Goal: Task Accomplishment & Management: Use online tool/utility

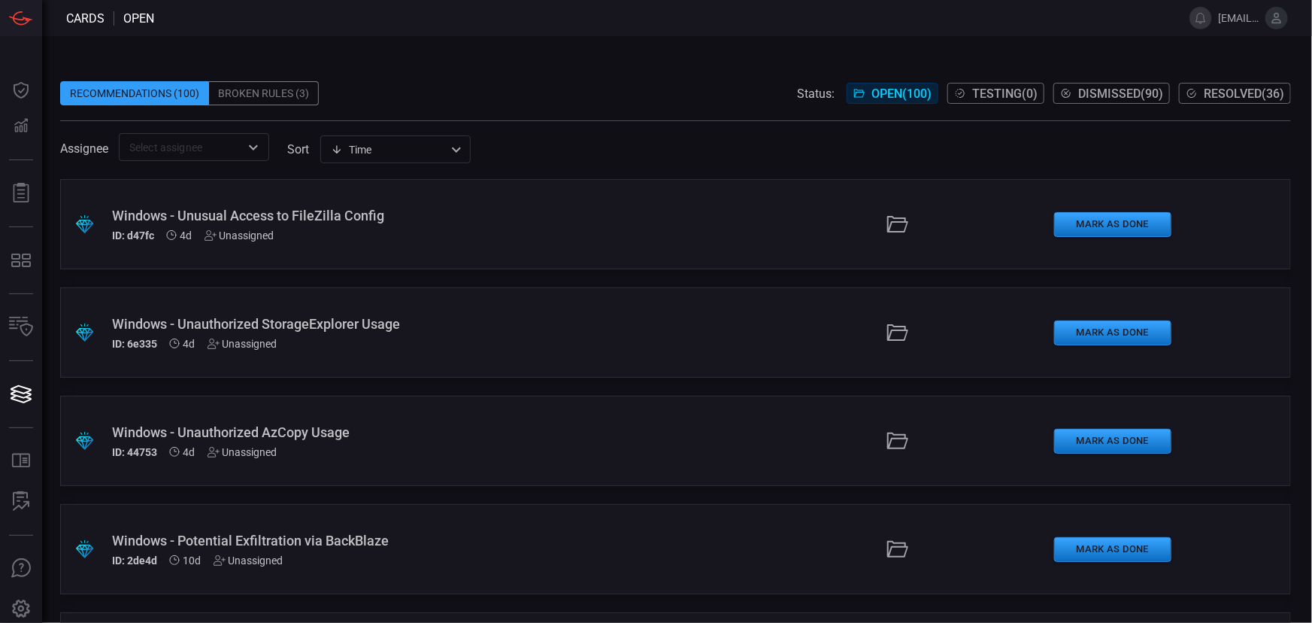
click at [528, 59] on span at bounding box center [675, 70] width 1231 height 23
click at [193, 152] on input "text" at bounding box center [181, 147] width 117 height 19
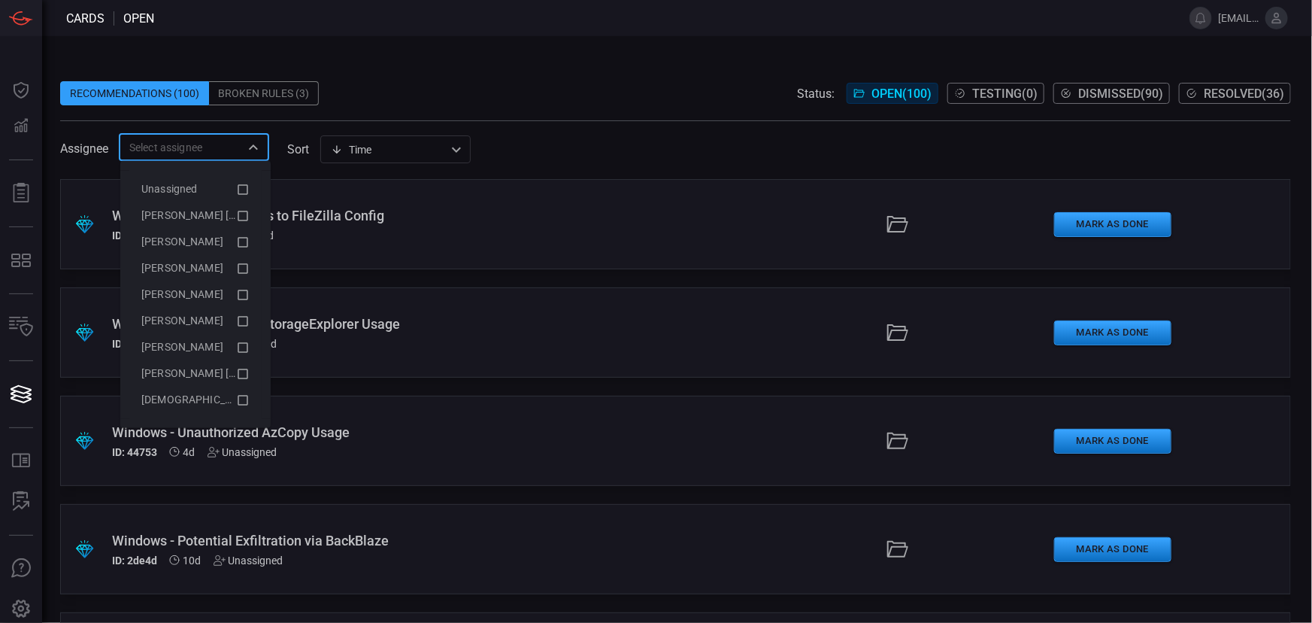
click at [542, 98] on div "Recommendations (100) Broken Rules (3) Status: Open ( 100 ) Testing ( 0 ) Dismi…" at bounding box center [675, 93] width 1231 height 24
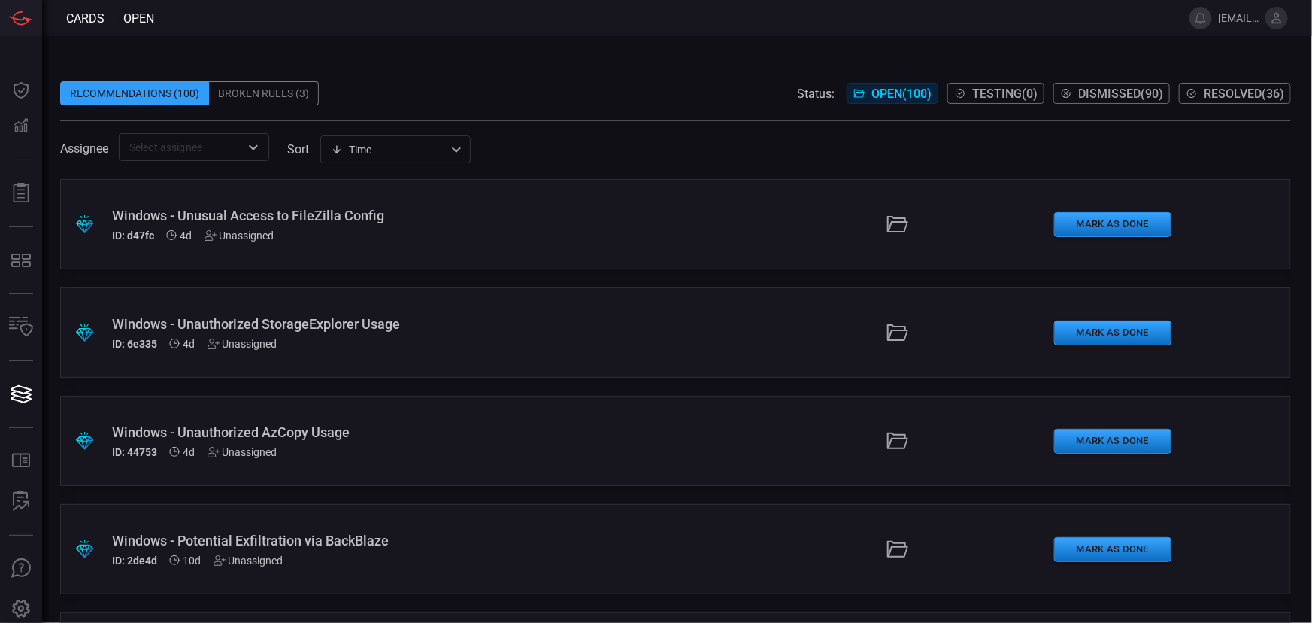
click at [429, 153] on div "Time visibleUpdateTime ​" at bounding box center [395, 149] width 150 height 28
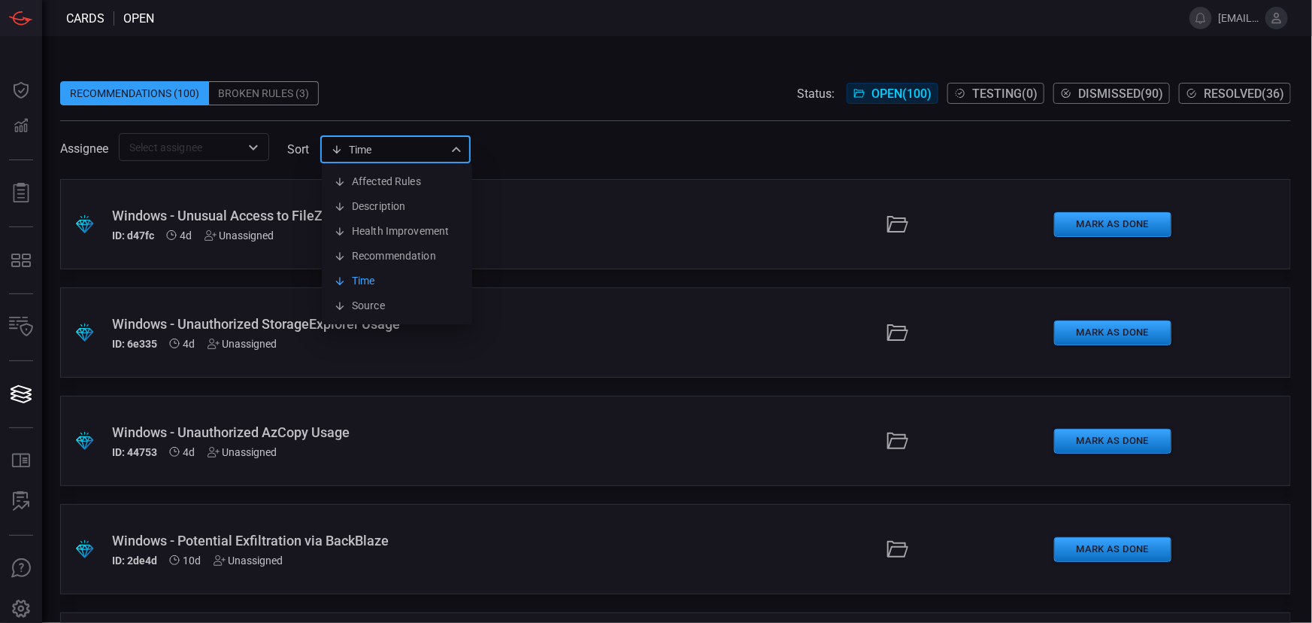
click at [431, 153] on div at bounding box center [656, 311] width 1312 height 623
click at [203, 142] on input "text" at bounding box center [181, 147] width 117 height 19
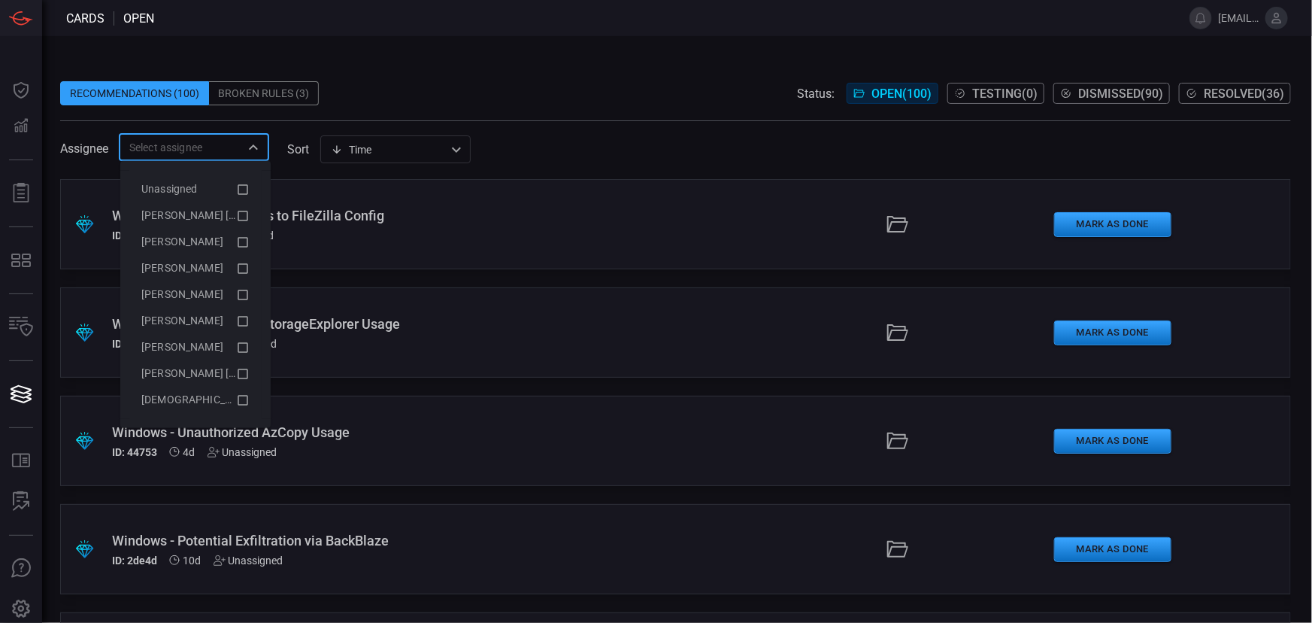
click at [610, 89] on div "Recommendations (100) Broken Rules (3) Status: Open ( 100 ) Testing ( 0 ) Dismi…" at bounding box center [675, 93] width 1231 height 24
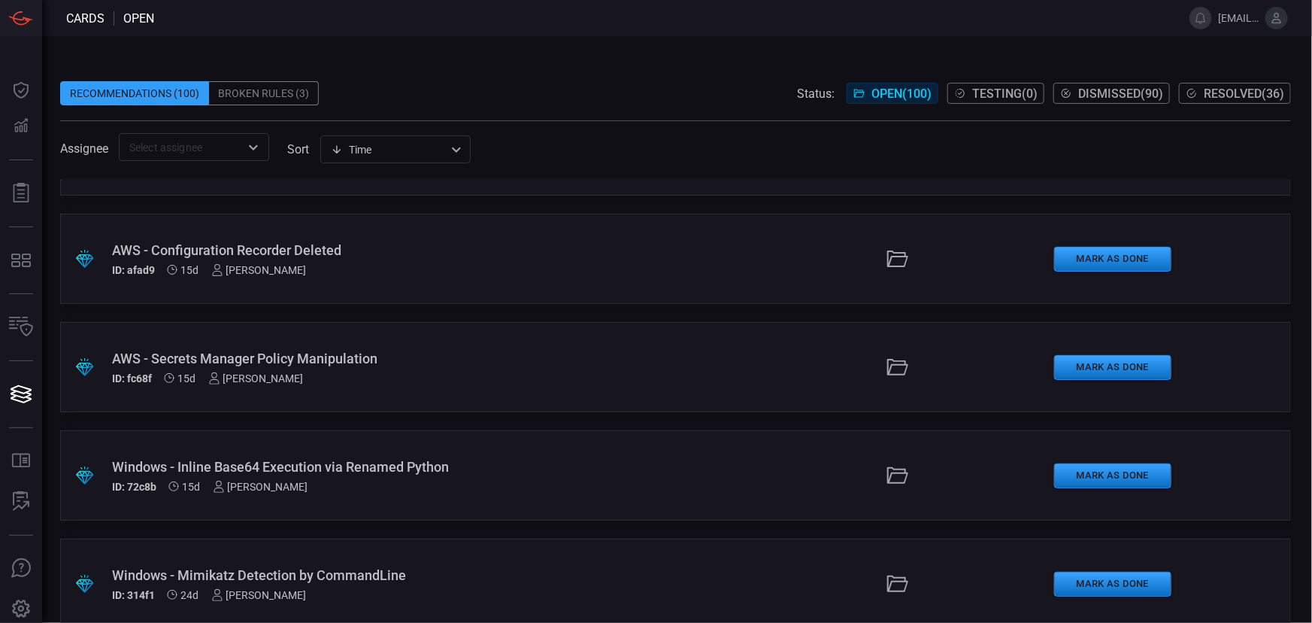
scroll to position [820, 0]
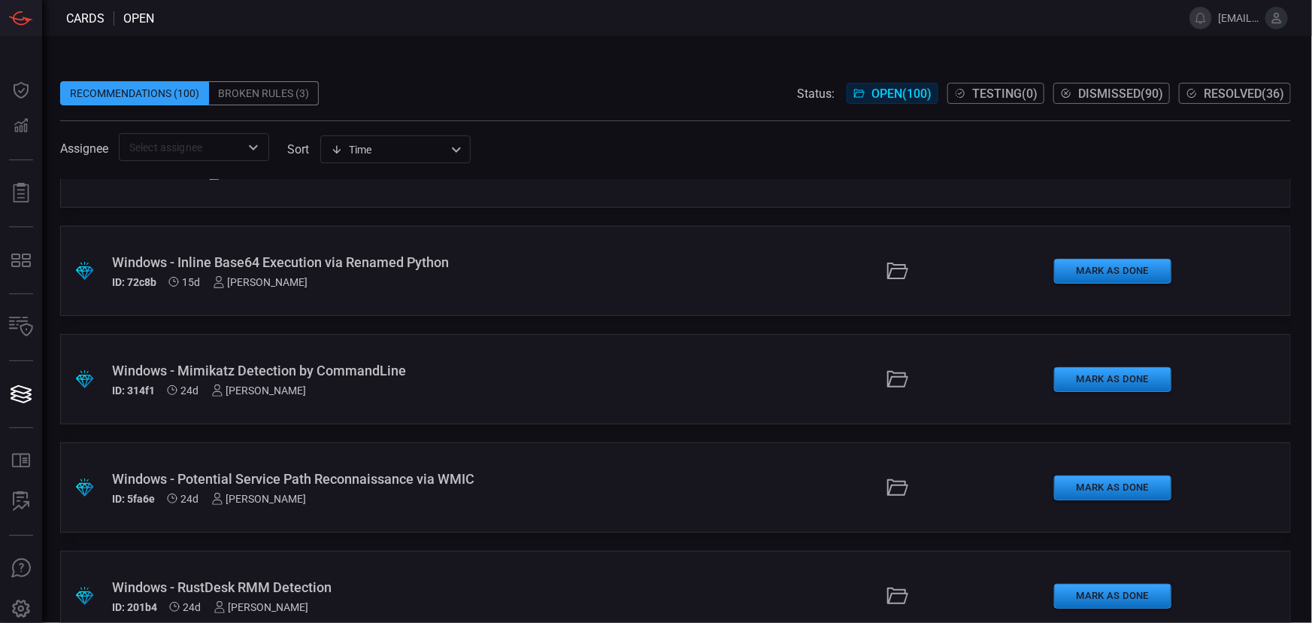
click at [584, 105] on span at bounding box center [675, 112] width 1231 height 15
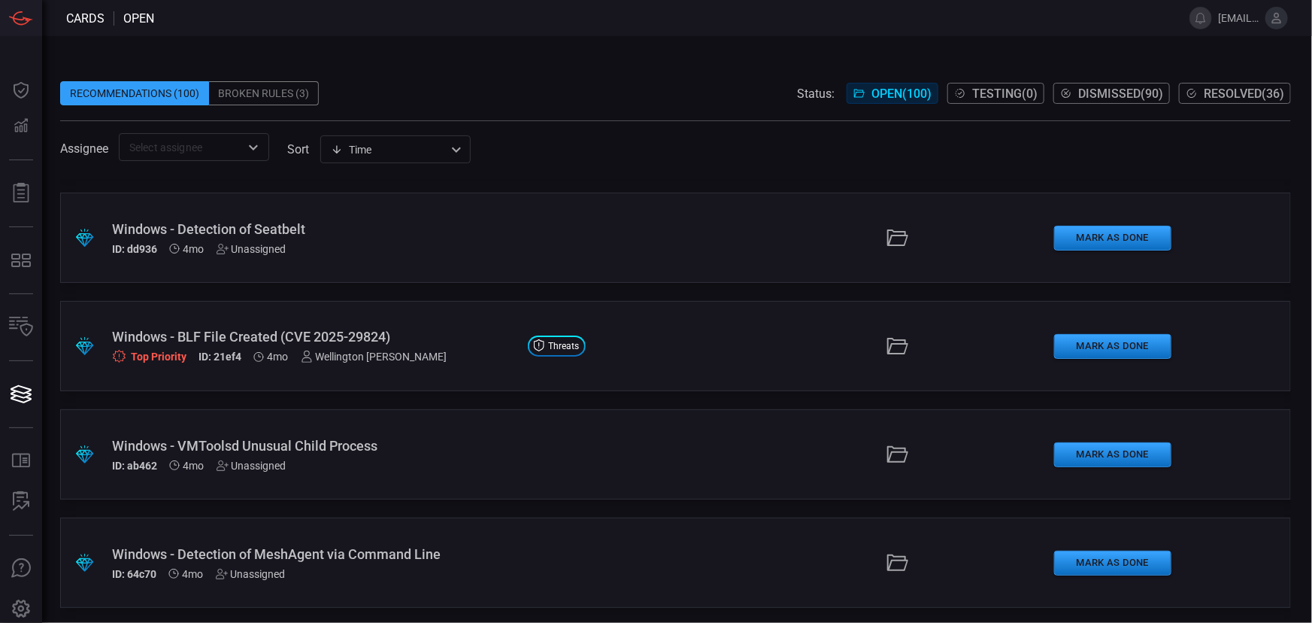
scroll to position [4437, 0]
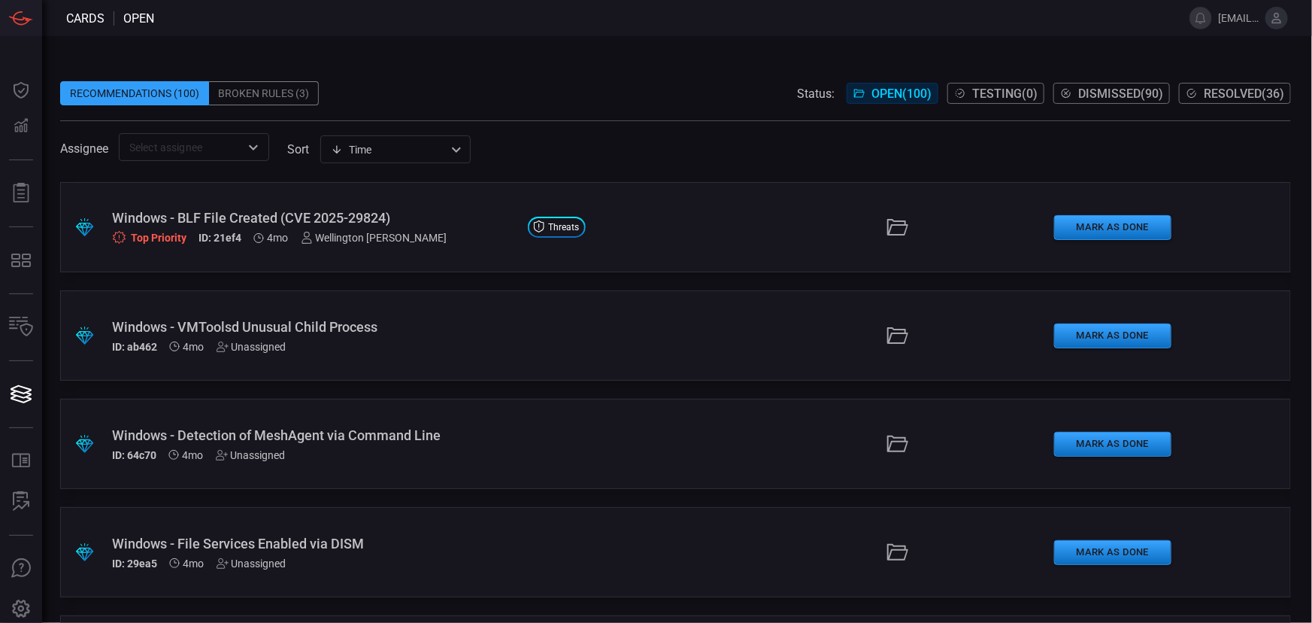
click at [609, 98] on div "Recommendations (100) Broken Rules (3) Status: Open ( 100 ) Testing ( 0 ) Dismi…" at bounding box center [675, 93] width 1231 height 24
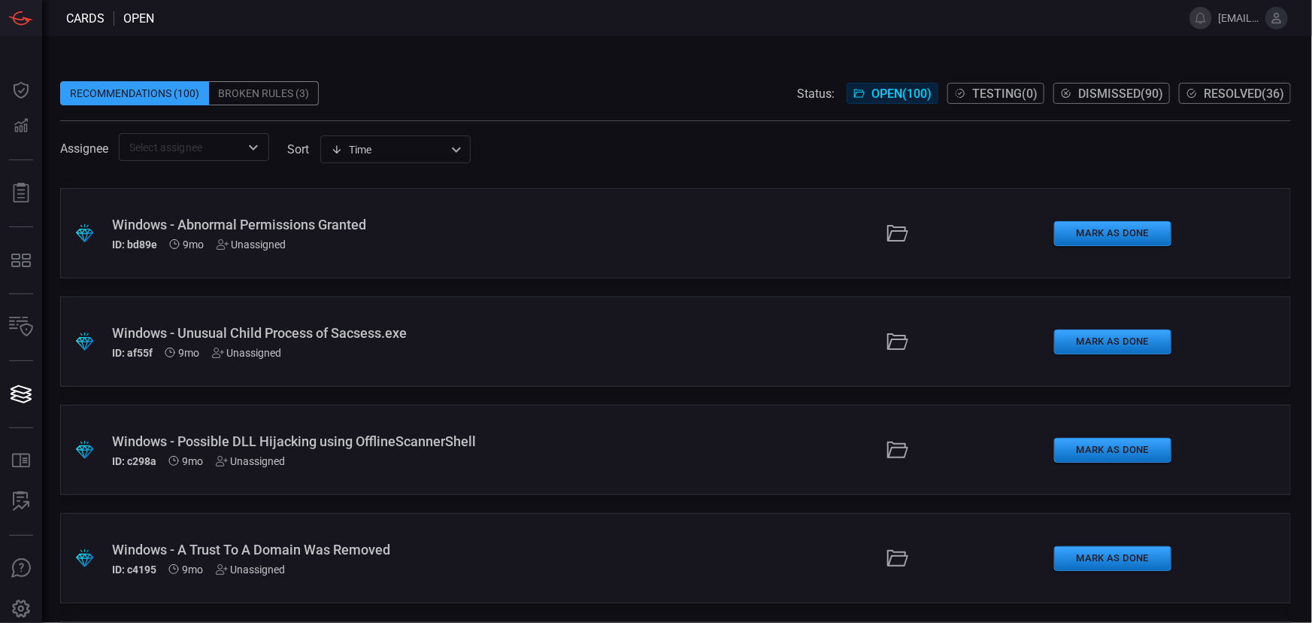
scroll to position [10249, 0]
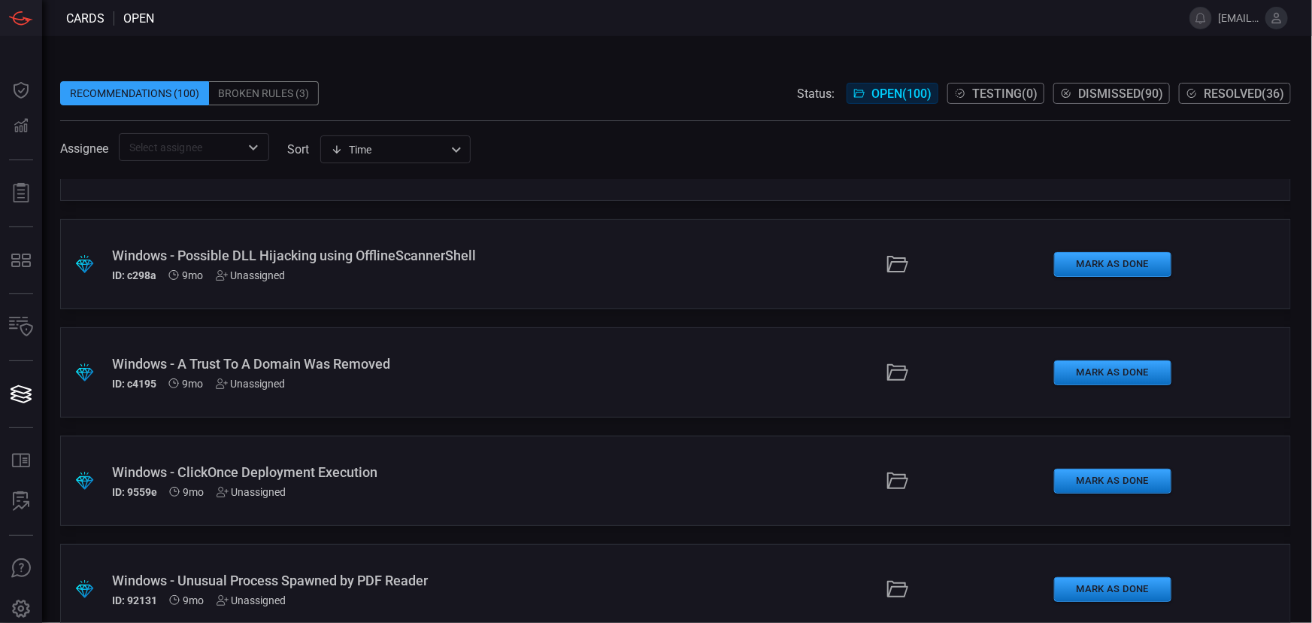
click at [256, 155] on icon "Open" at bounding box center [253, 147] width 18 height 18
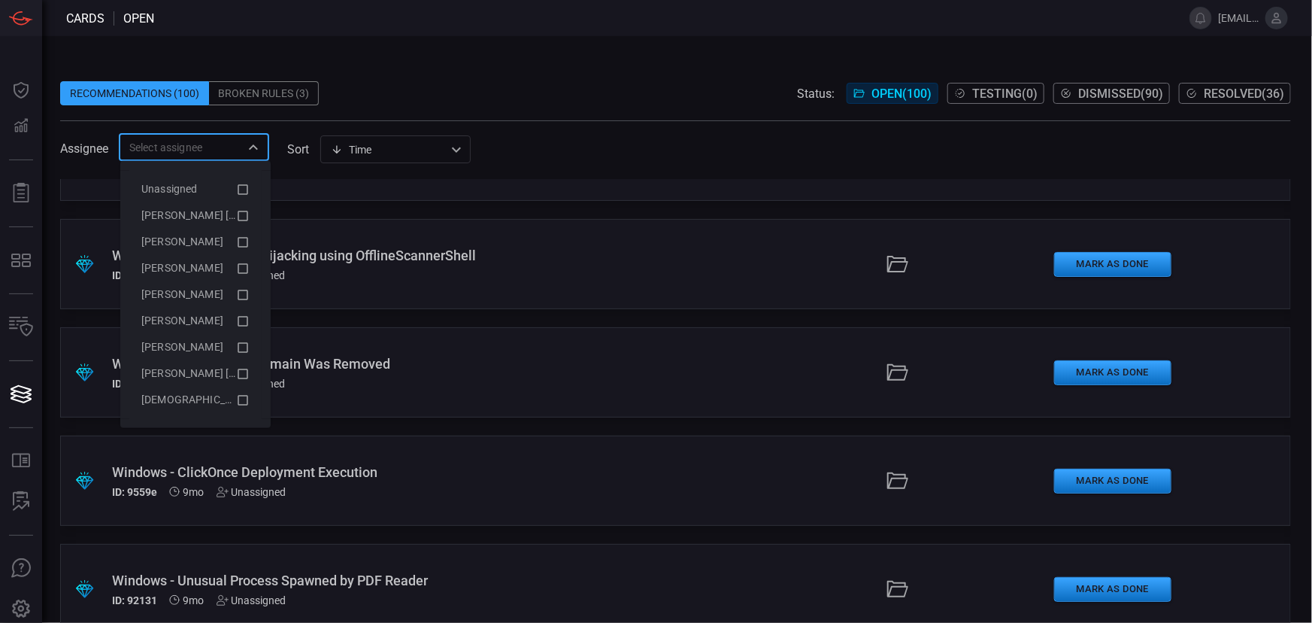
click at [572, 102] on div "Recommendations (100) Broken Rules (3) Status: Open ( 100 ) Testing ( 0 ) Dismi…" at bounding box center [675, 93] width 1231 height 24
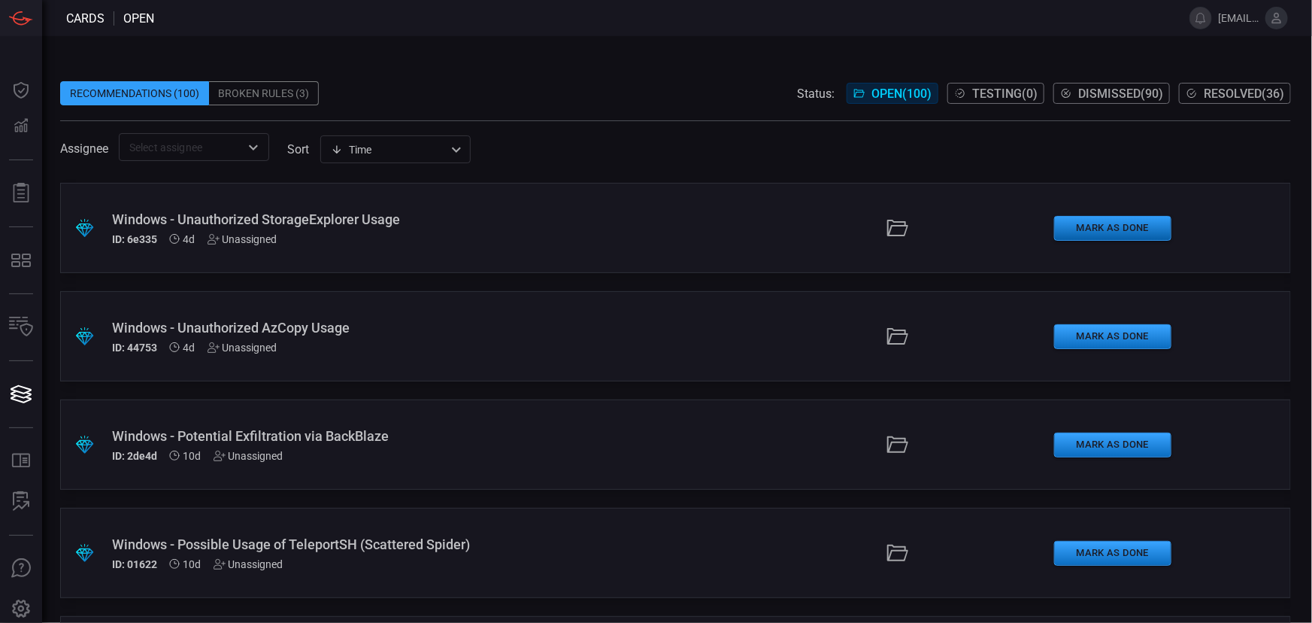
scroll to position [87, 0]
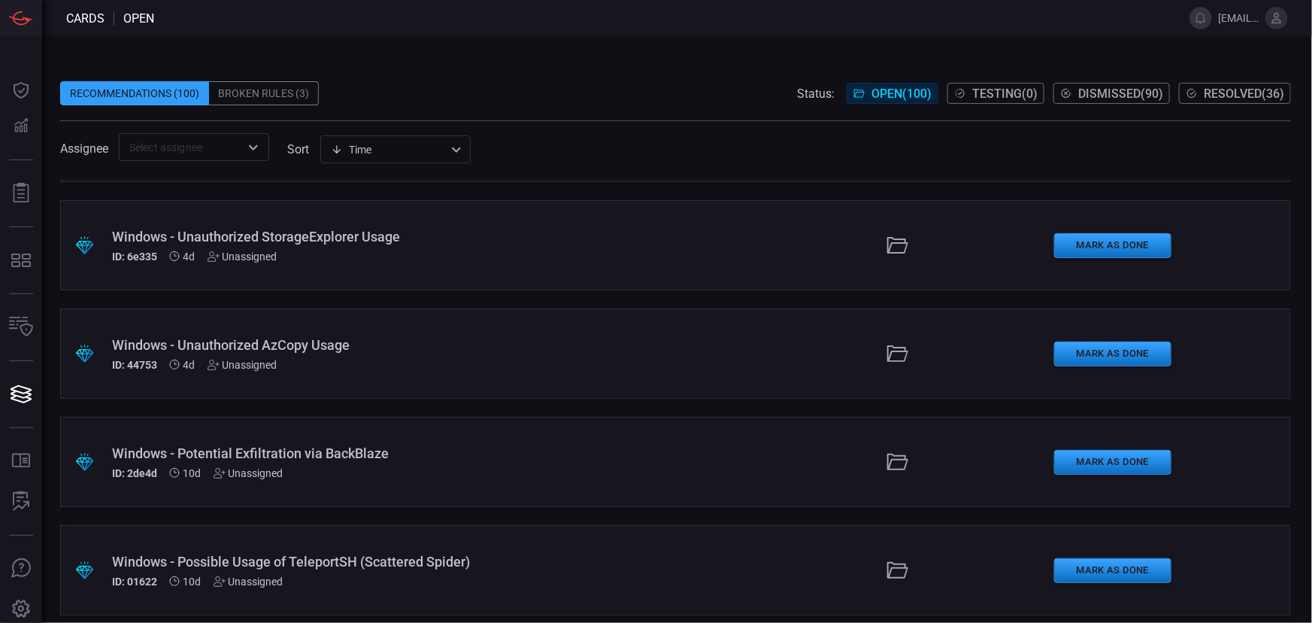
click at [577, 83] on div "Recommendations (100) Broken Rules (3) Status: Open ( 100 ) Testing ( 0 ) Dismi…" at bounding box center [675, 93] width 1231 height 24
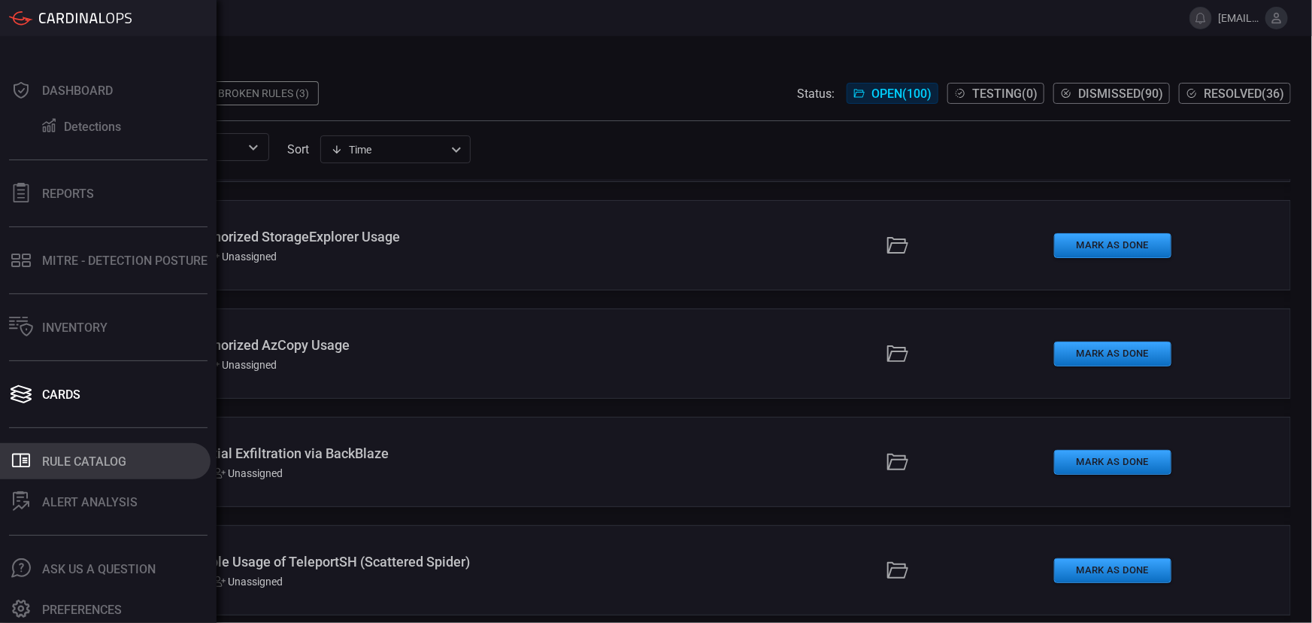
click at [77, 459] on div "Rule Catalog" at bounding box center [84, 461] width 84 height 14
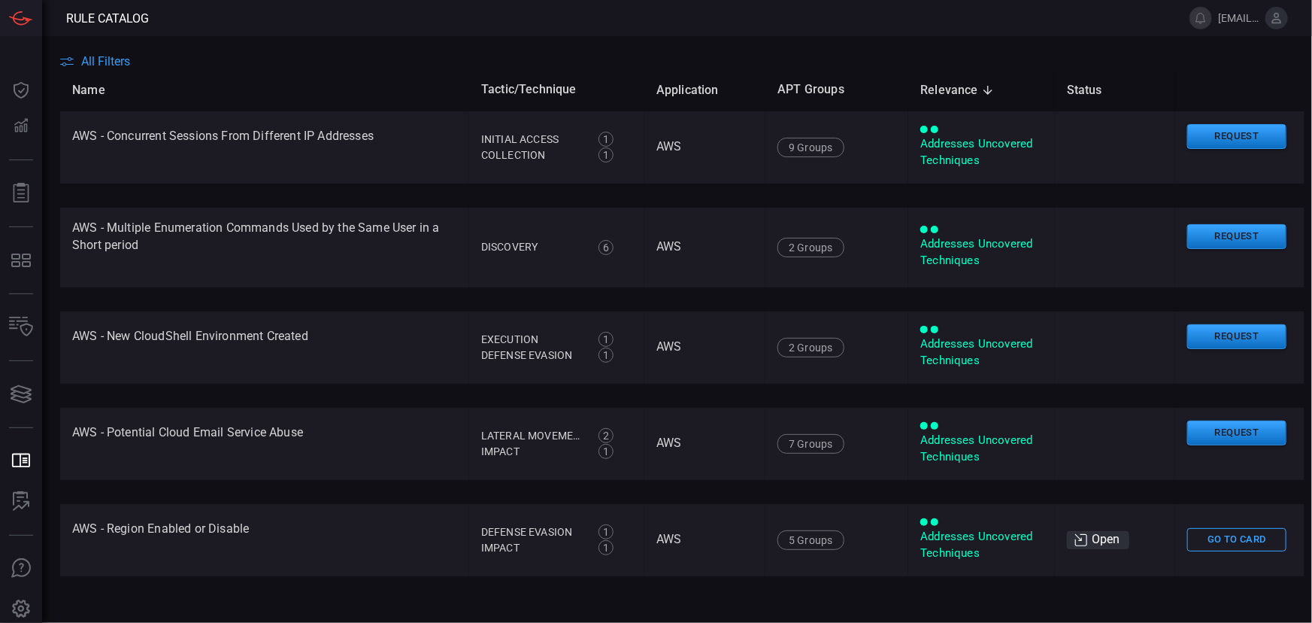
click at [112, 62] on span "All Filters" at bounding box center [105, 61] width 49 height 14
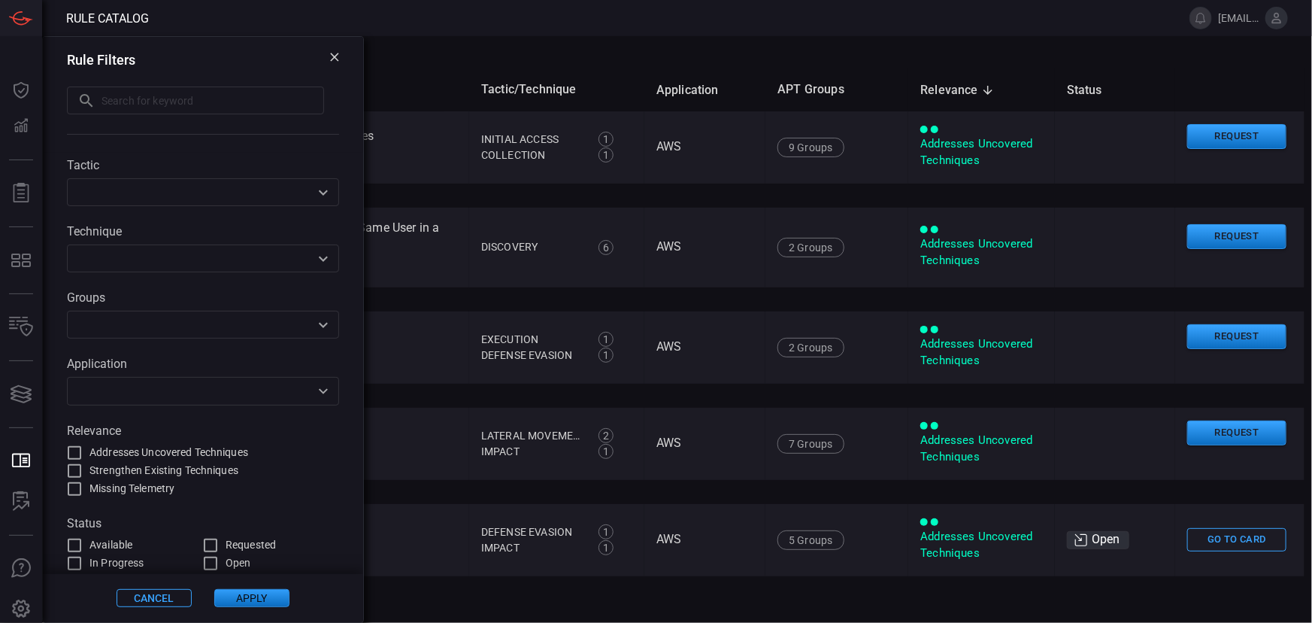
scroll to position [48, 0]
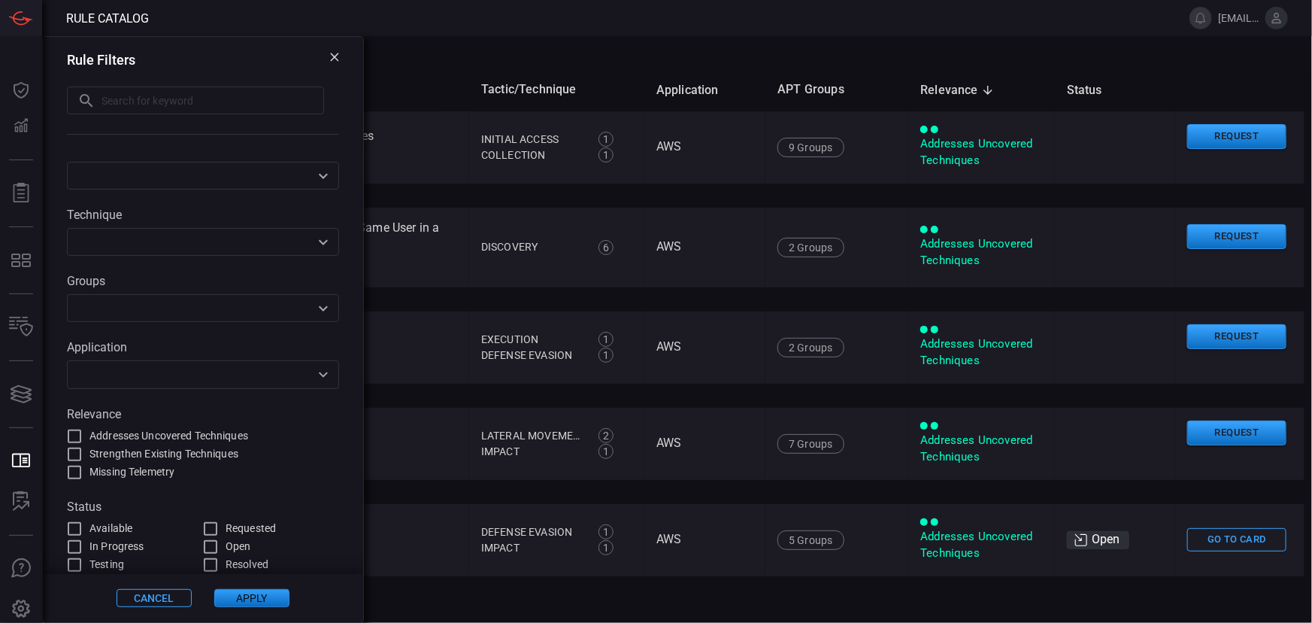
click at [230, 242] on input "text" at bounding box center [190, 241] width 238 height 19
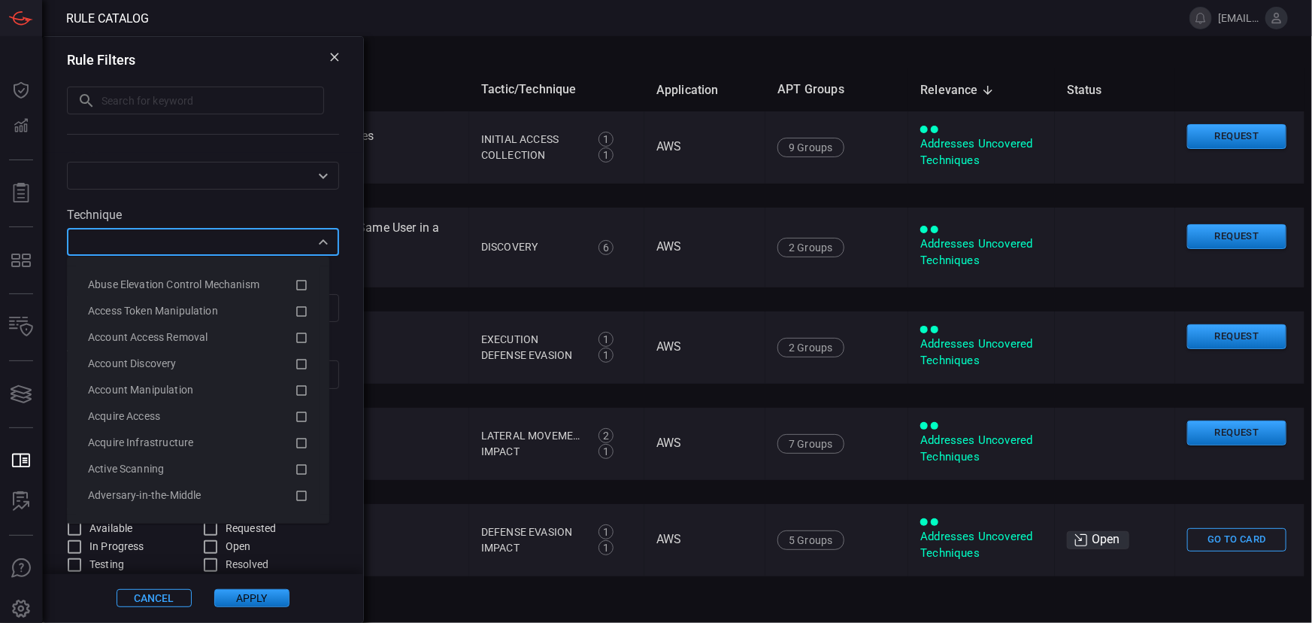
click at [230, 242] on input "text" at bounding box center [190, 241] width 238 height 19
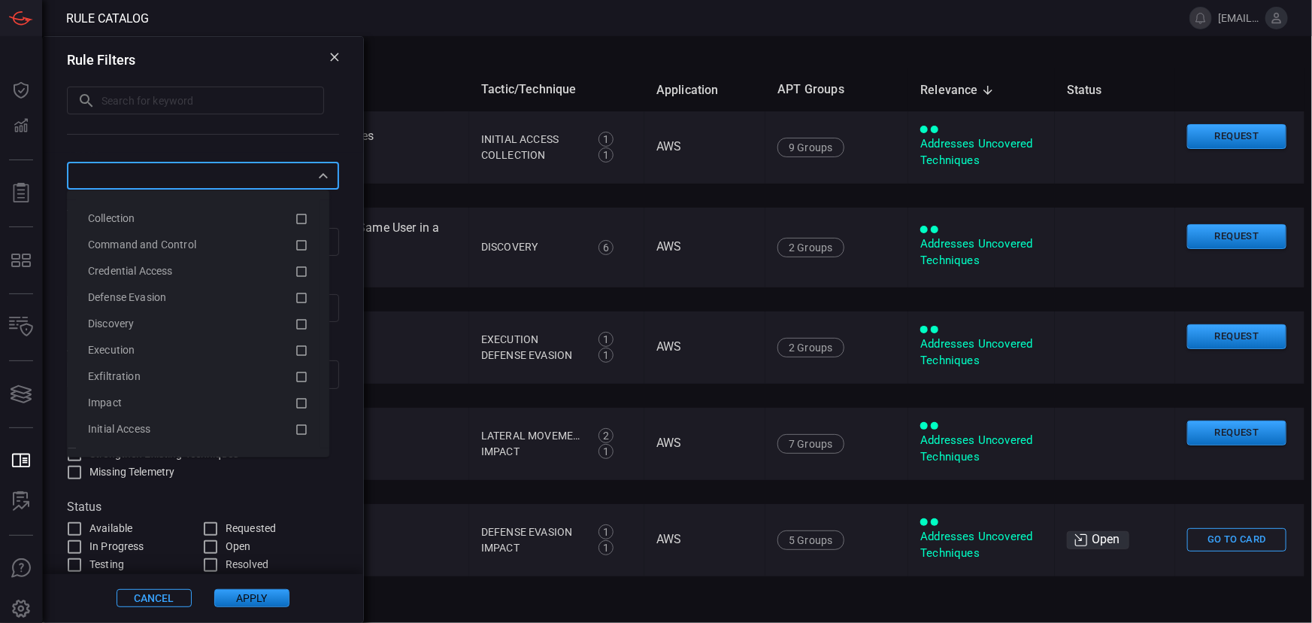
click at [252, 184] on input "text" at bounding box center [190, 175] width 238 height 19
click at [295, 403] on icon at bounding box center [302, 402] width 14 height 18
click at [236, 600] on button "Apply" at bounding box center [251, 598] width 75 height 18
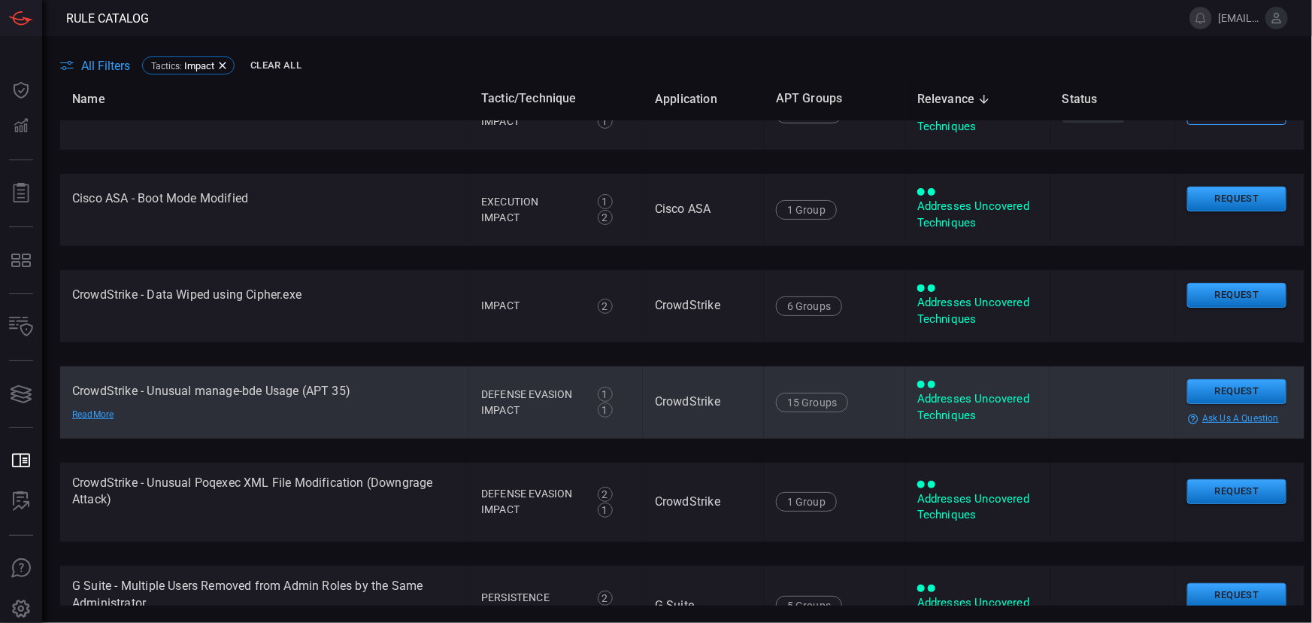
scroll to position [0, 0]
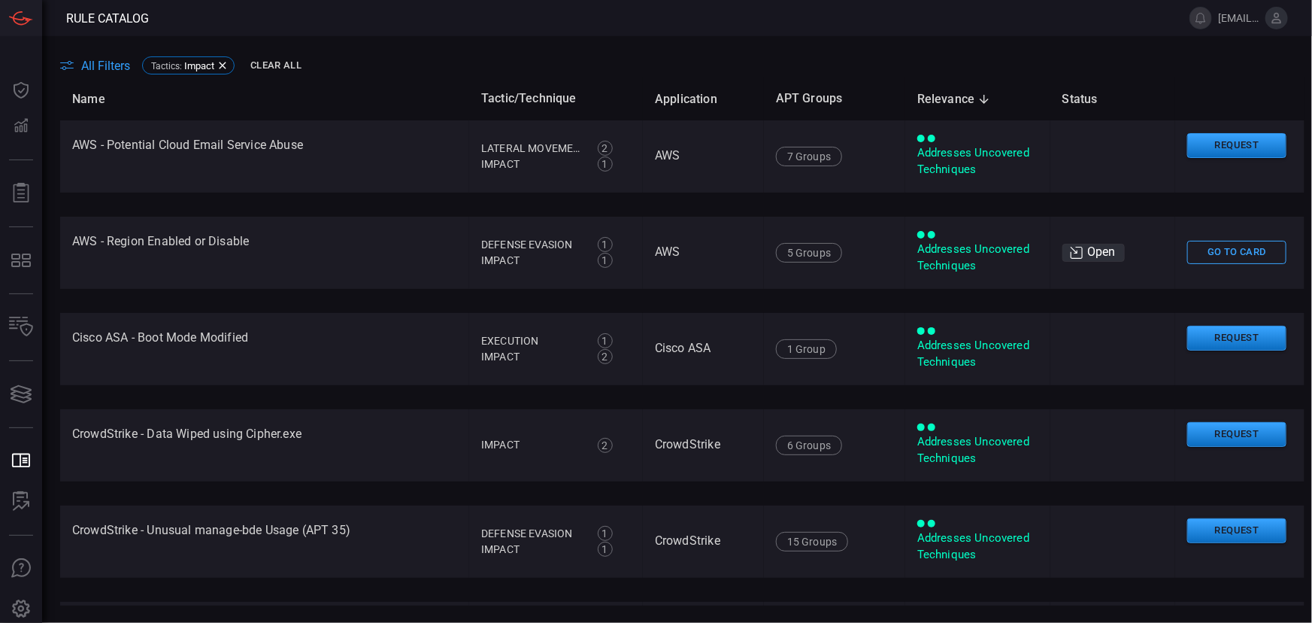
click at [85, 56] on div "All Filters Tactics : Impact Clear All" at bounding box center [686, 65] width 1252 height 23
click at [86, 67] on span "All Filters" at bounding box center [105, 66] width 49 height 14
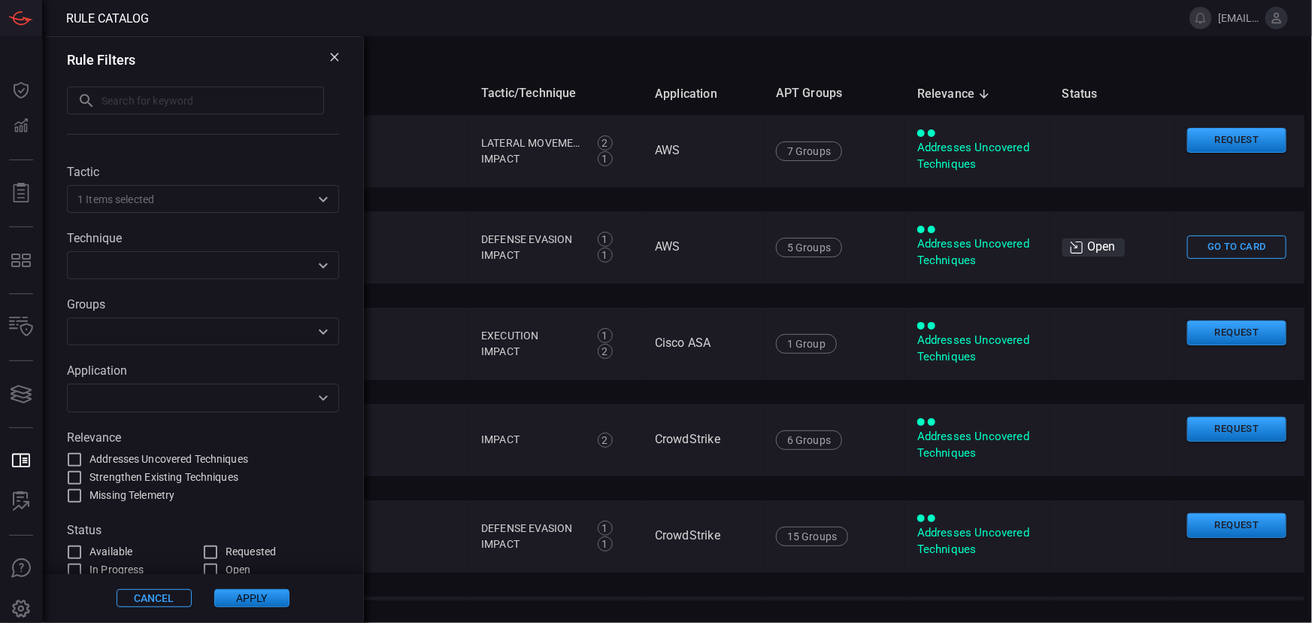
scroll to position [48, 0]
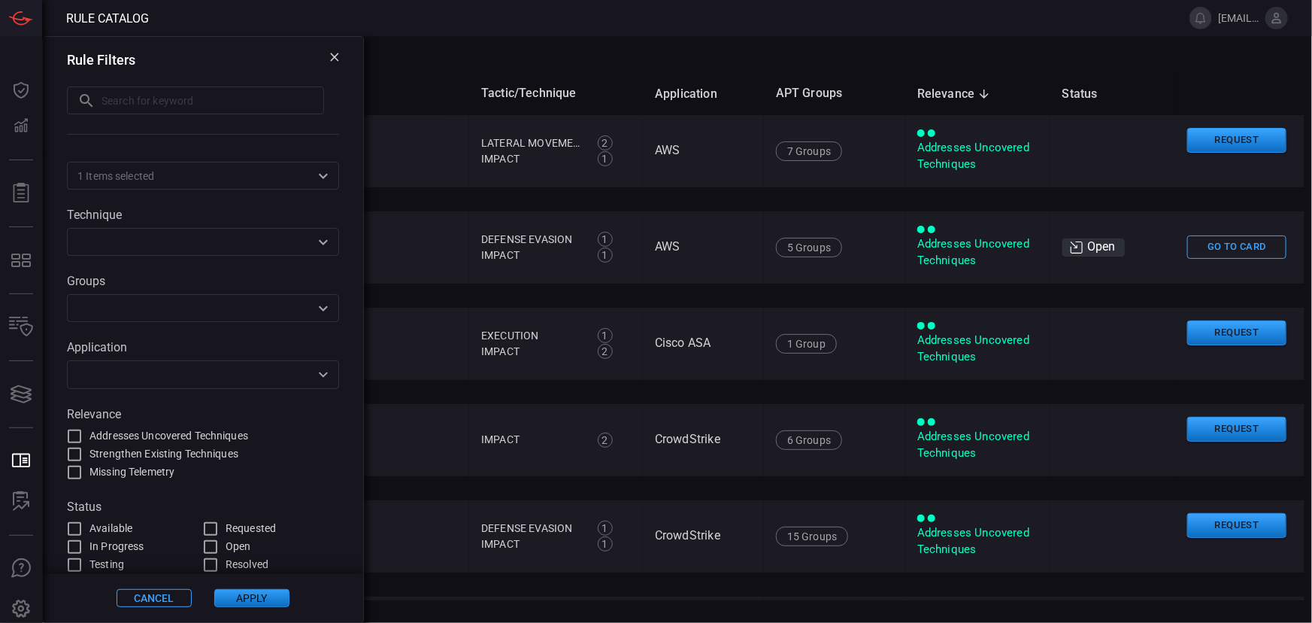
click at [283, 375] on input "text" at bounding box center [190, 374] width 238 height 19
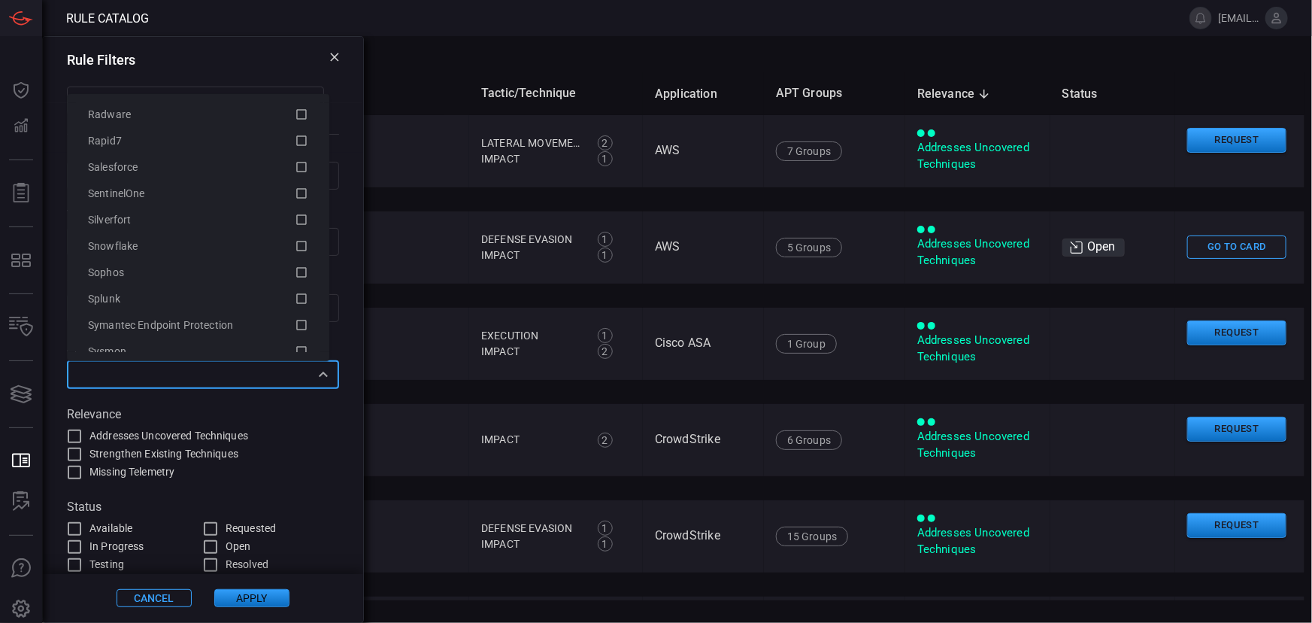
scroll to position [2871, 0]
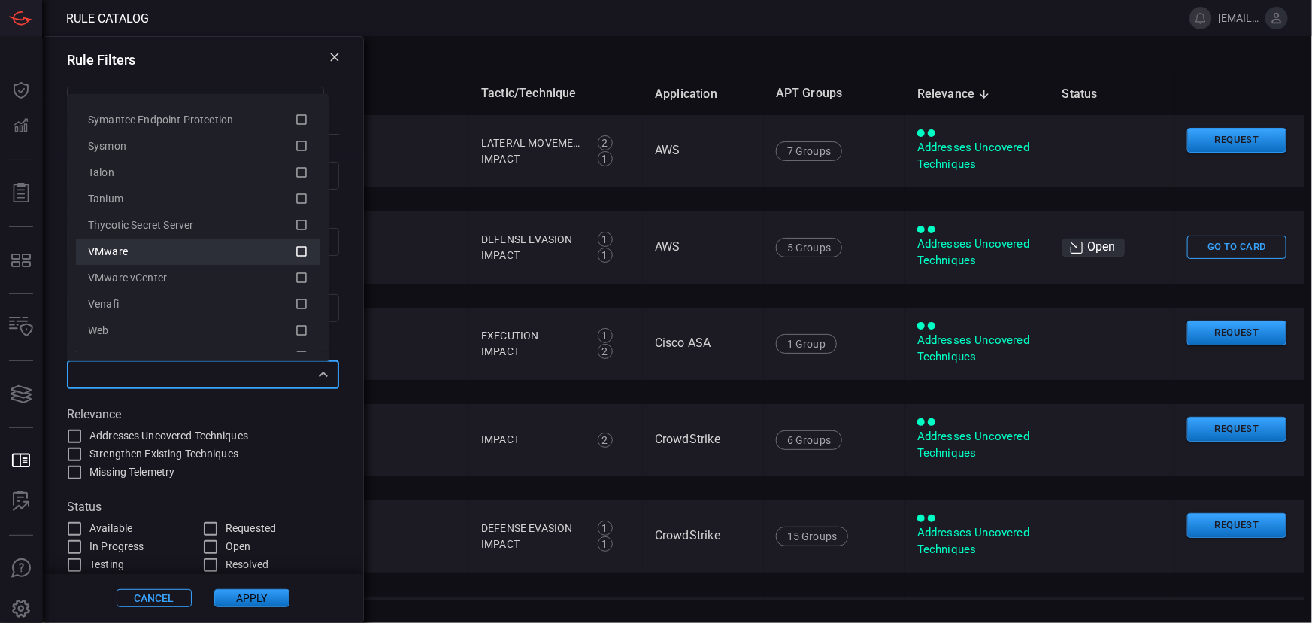
click at [295, 254] on icon at bounding box center [302, 251] width 14 height 18
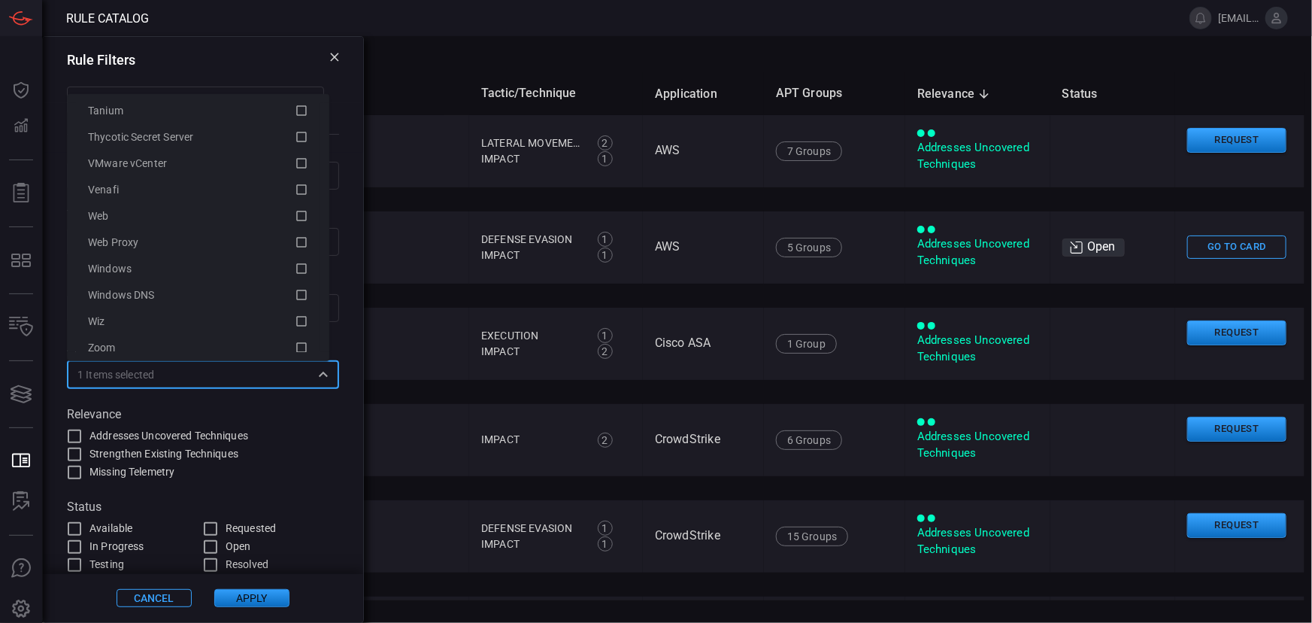
scroll to position [3026, 0]
click at [295, 122] on icon at bounding box center [302, 123] width 14 height 18
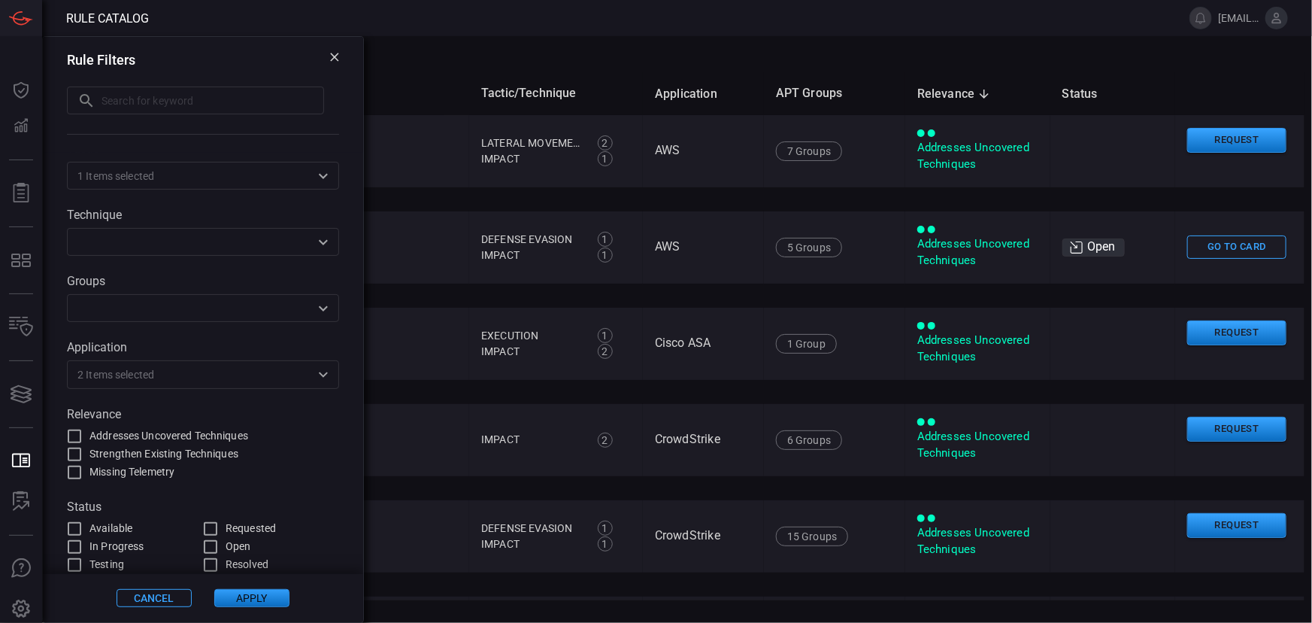
click at [252, 596] on button "Apply" at bounding box center [251, 598] width 75 height 18
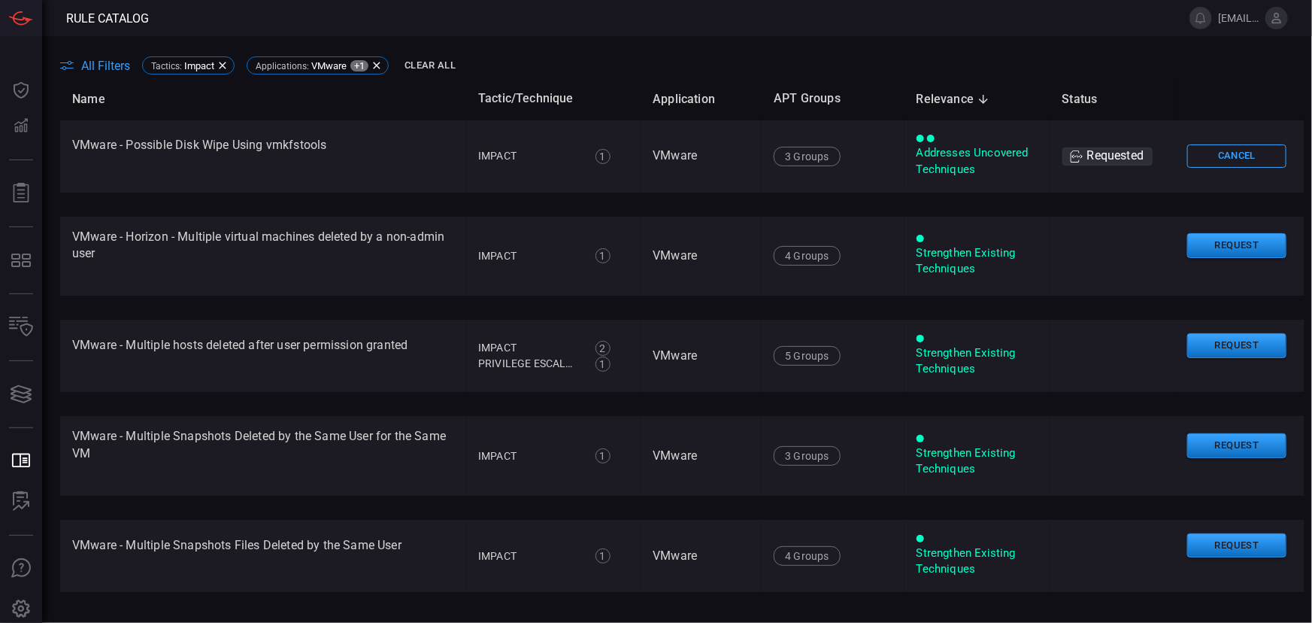
click at [540, 51] on main "All Filters Tactics : Impact Applications : VMware +1 Clear All Name Tactic/Tec…" at bounding box center [656, 329] width 1312 height 587
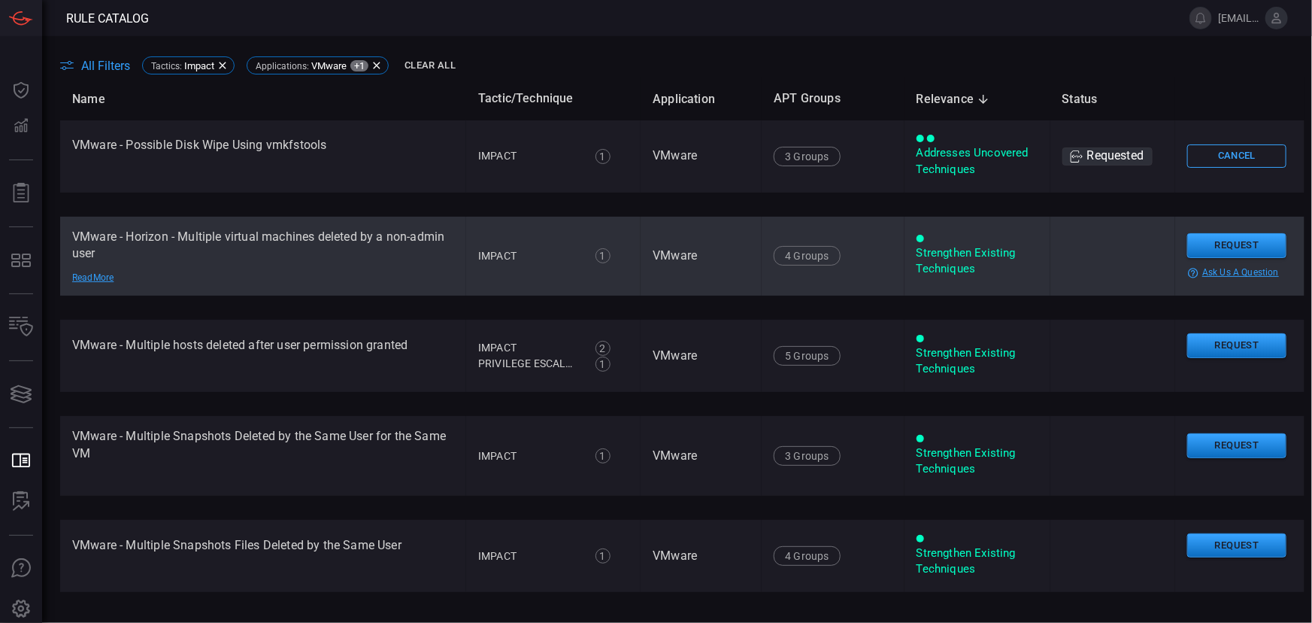
click at [89, 275] on div "Read More" at bounding box center [124, 278] width 105 height 12
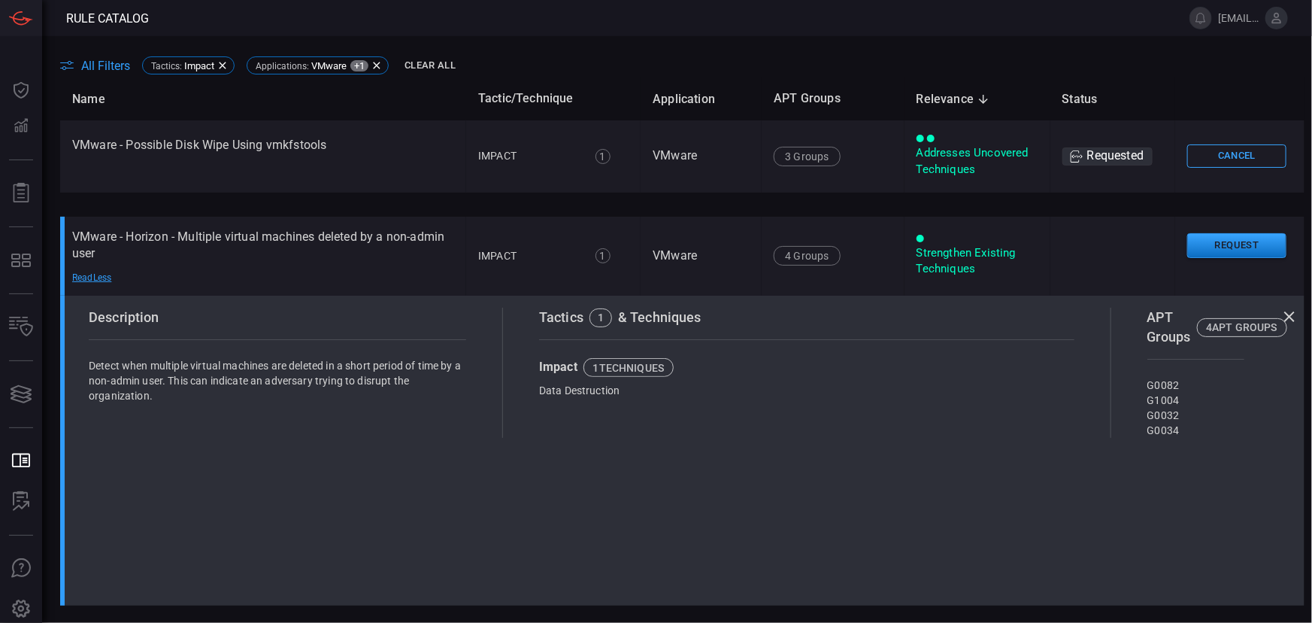
click at [1282, 317] on icon at bounding box center [1290, 317] width 18 height 18
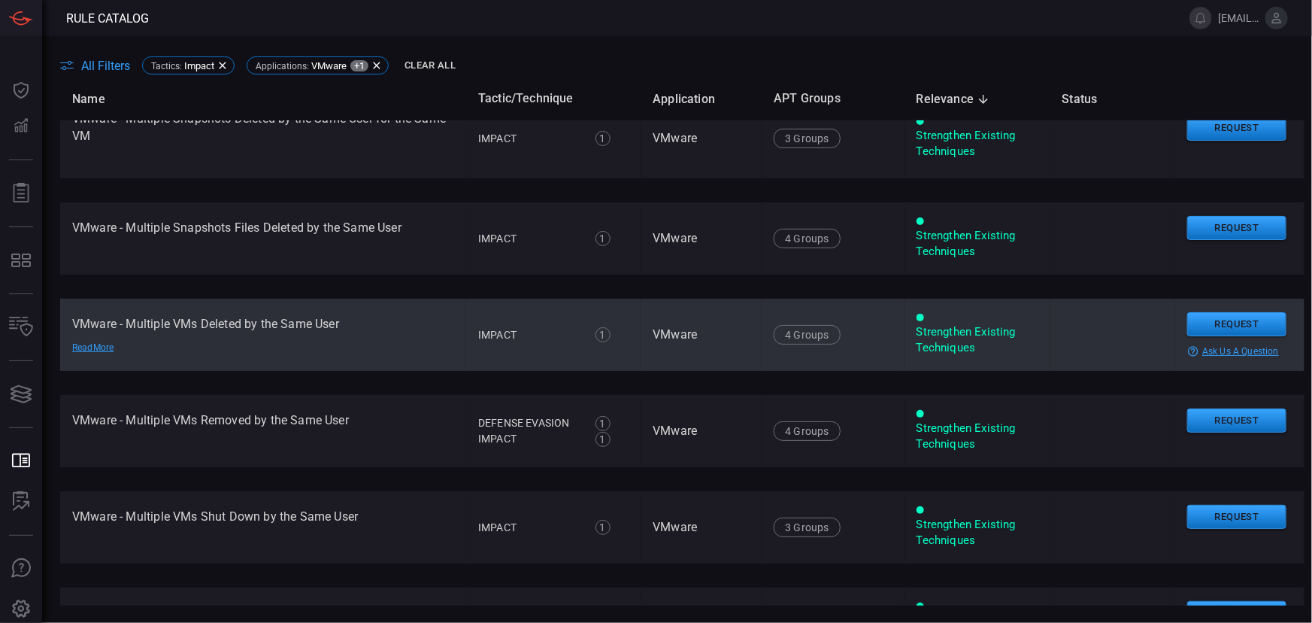
scroll to position [341, 0]
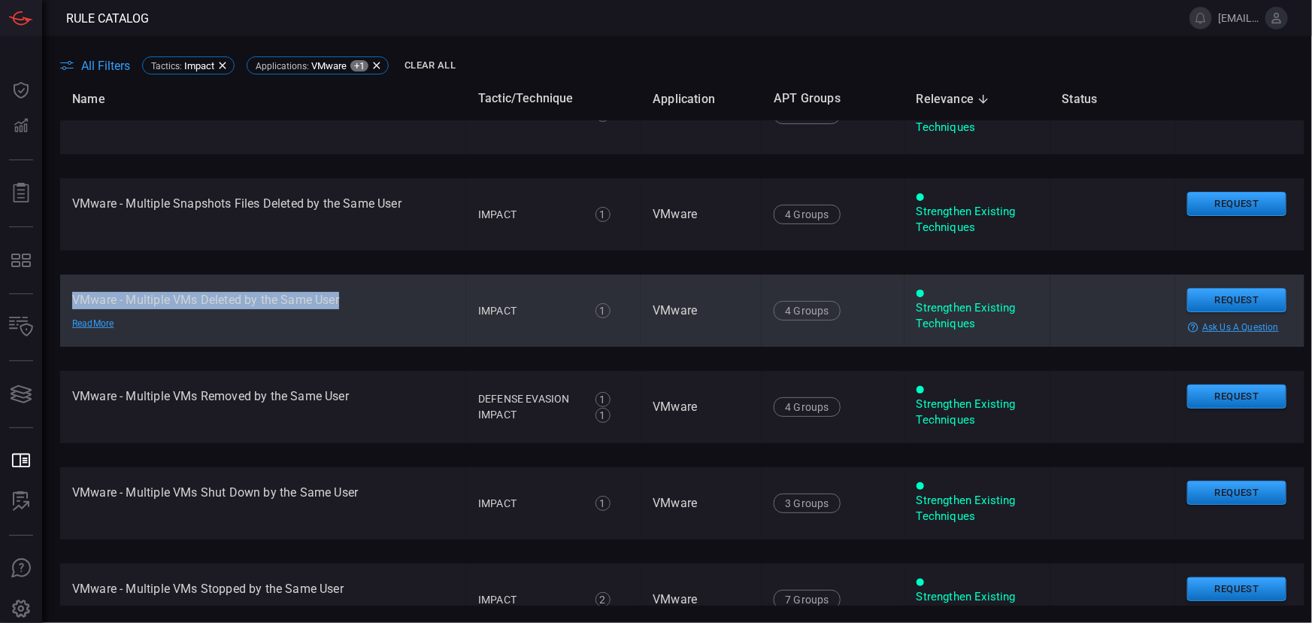
drag, startPoint x: 68, startPoint y: 292, endPoint x: 345, endPoint y: 293, distance: 277.5
click at [345, 293] on td "VMware - Multiple VMs Deleted by the Same User Read More" at bounding box center [263, 311] width 406 height 72
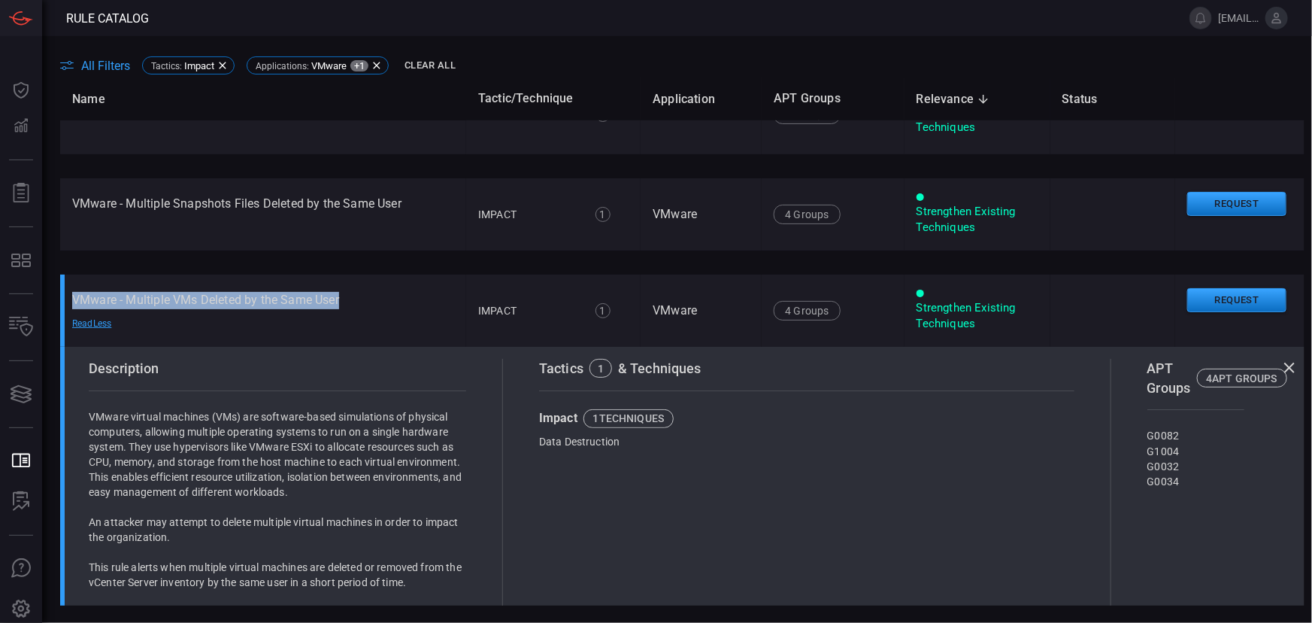
copy td "VMware - Multiple VMs Deleted by the Same User"
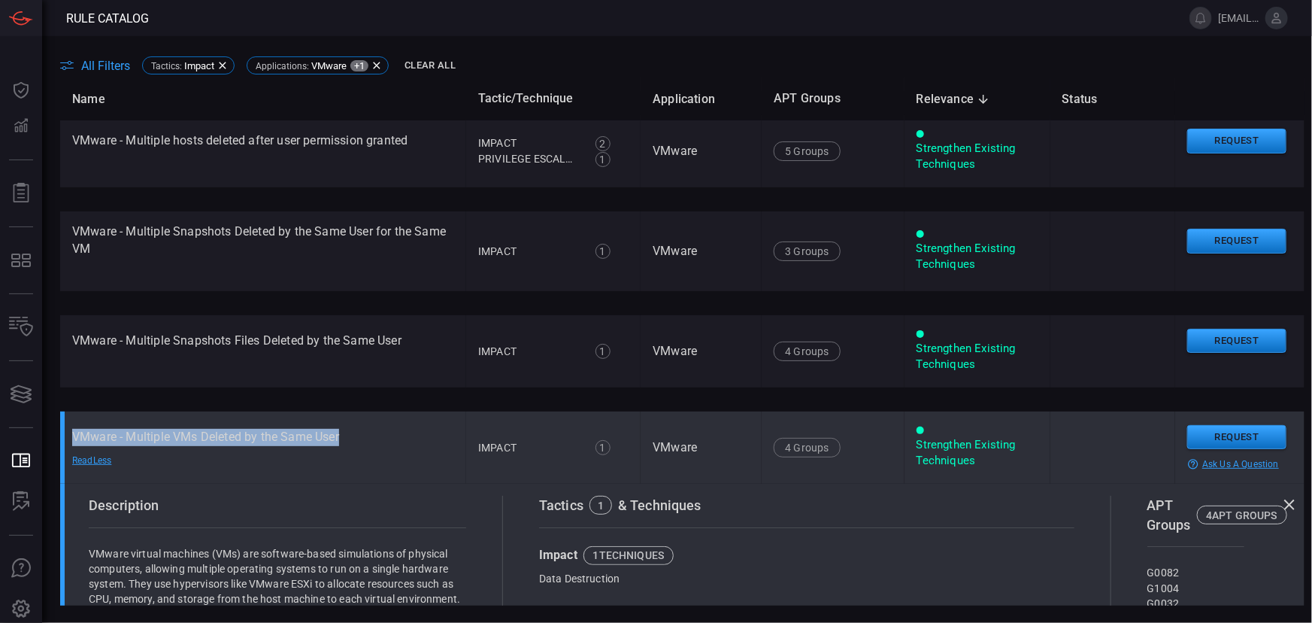
click at [269, 422] on td "VMware - Multiple VMs Deleted by the Same User Read Less" at bounding box center [263, 447] width 406 height 72
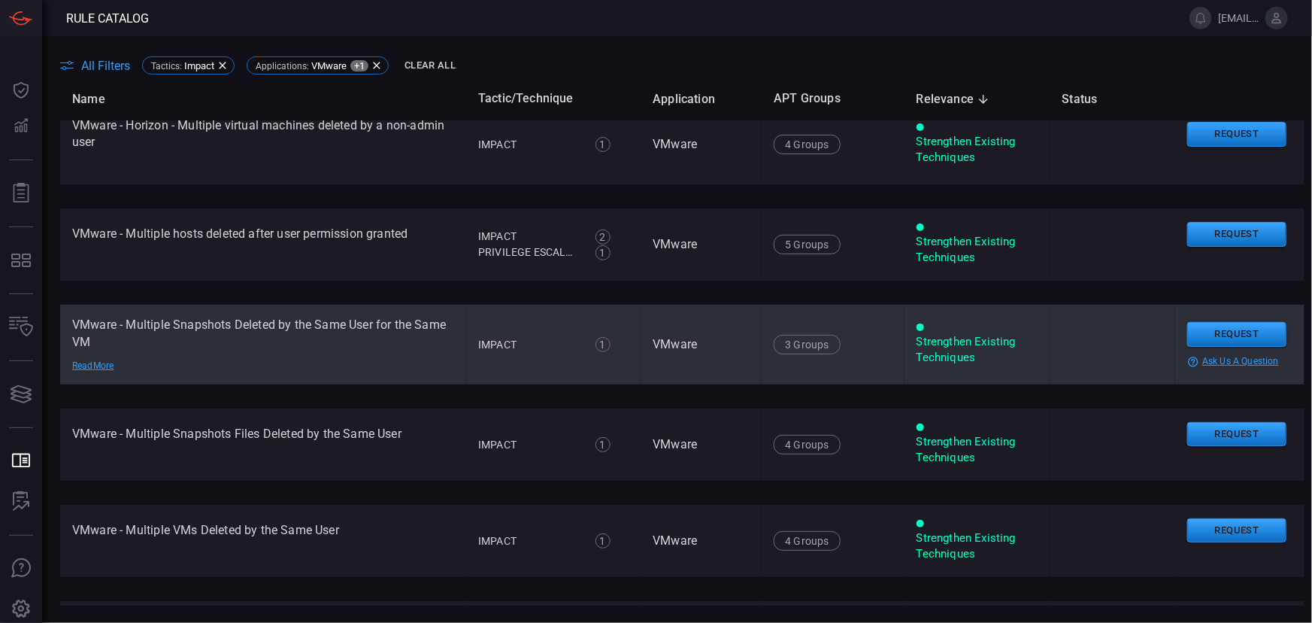
scroll to position [0, 0]
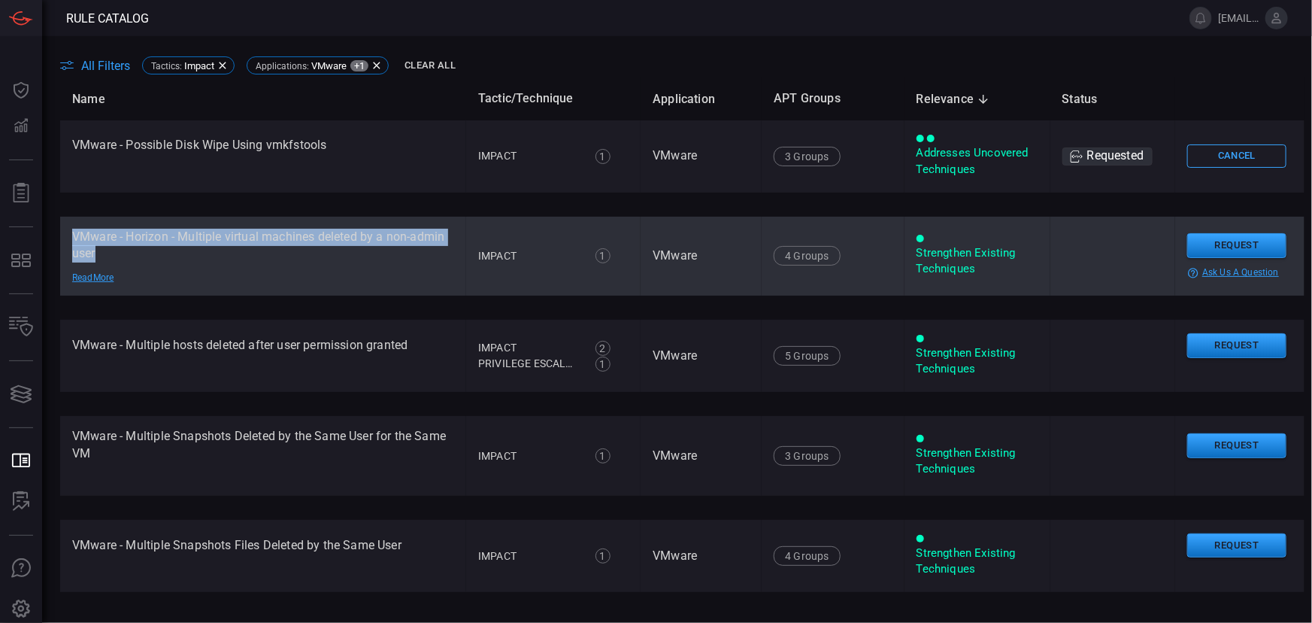
drag, startPoint x: 72, startPoint y: 236, endPoint x: 109, endPoint y: 249, distance: 39.0
click at [109, 249] on td "VMware - Horizon - Multiple virtual machines deleted by a non-admin user Read M…" at bounding box center [263, 257] width 406 height 80
copy td "VMware - Horizon - Multiple virtual machines deleted by a non-admin user"
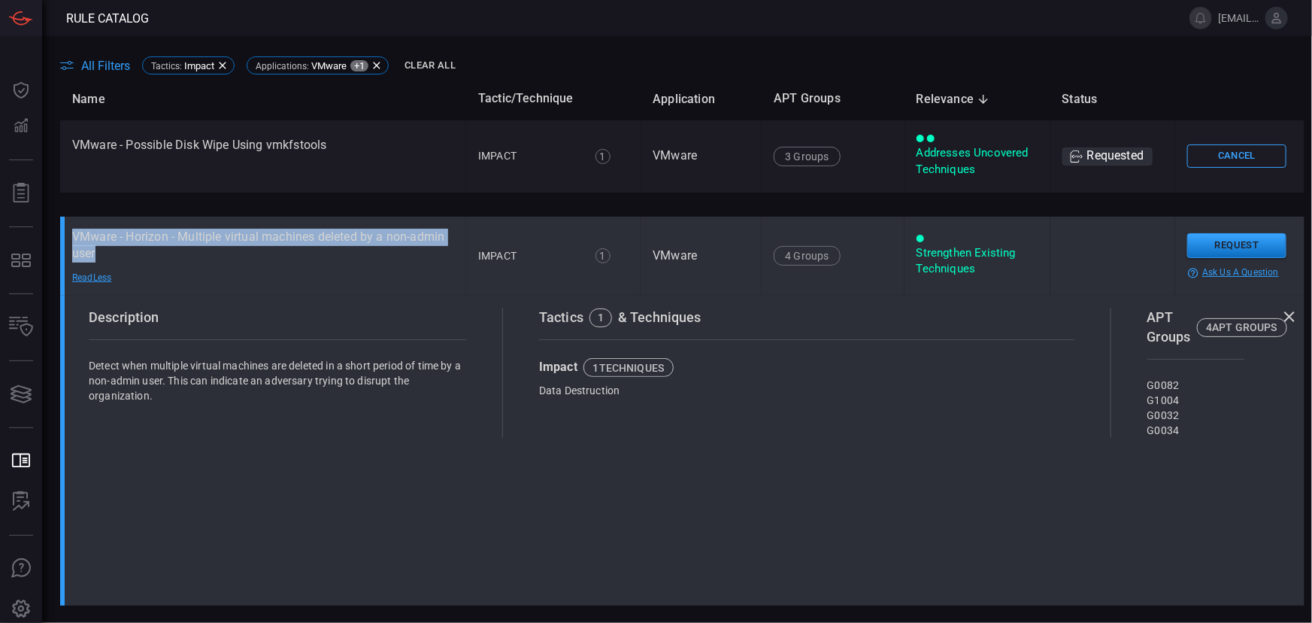
click at [217, 255] on td "VMware - Horizon - Multiple virtual machines deleted by a non-admin user Read L…" at bounding box center [263, 257] width 406 height 80
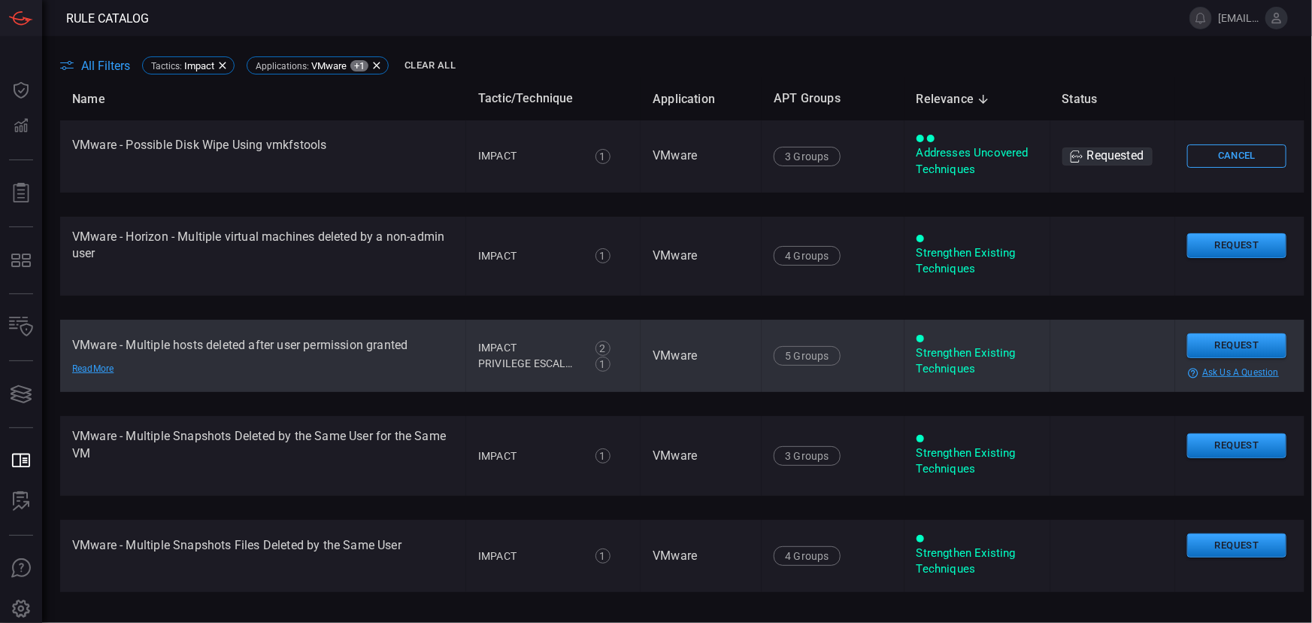
click at [247, 350] on td "VMware - Multiple hosts deleted after user permission granted Read More" at bounding box center [263, 356] width 406 height 72
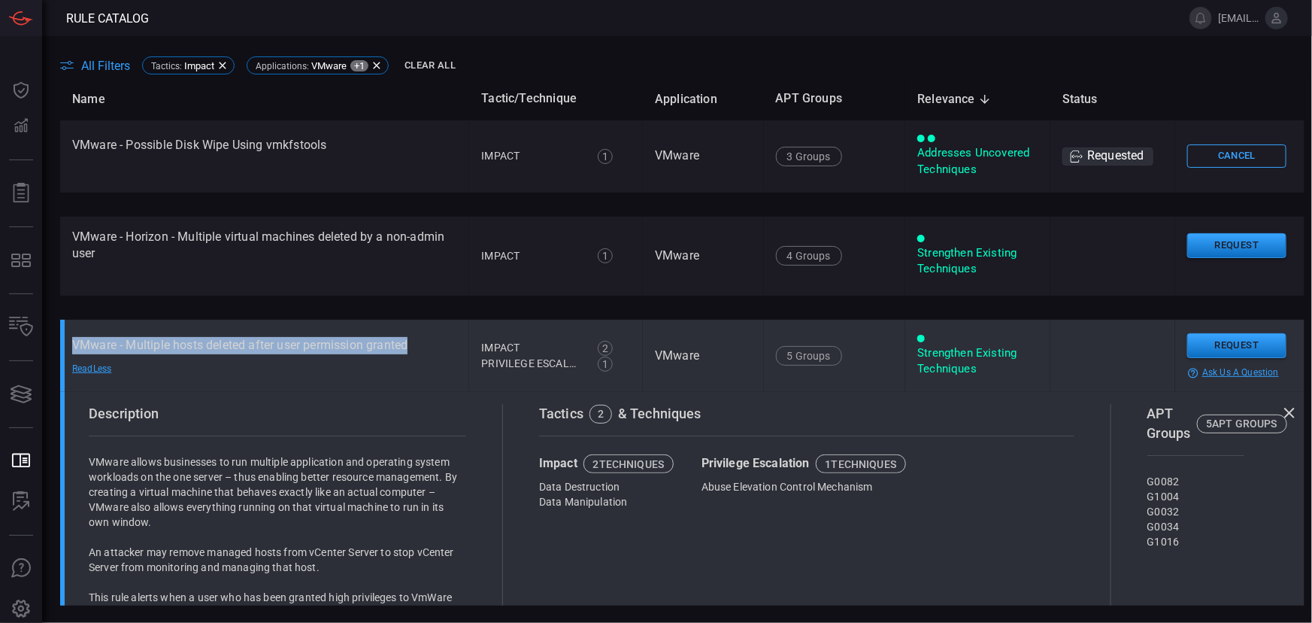
drag, startPoint x: 67, startPoint y: 340, endPoint x: 410, endPoint y: 346, distance: 343.0
click at [410, 346] on td "VMware - Multiple hosts deleted after user permission granted Read Less" at bounding box center [264, 356] width 409 height 72
copy td "VMware - Multiple hosts deleted after user permission granted"
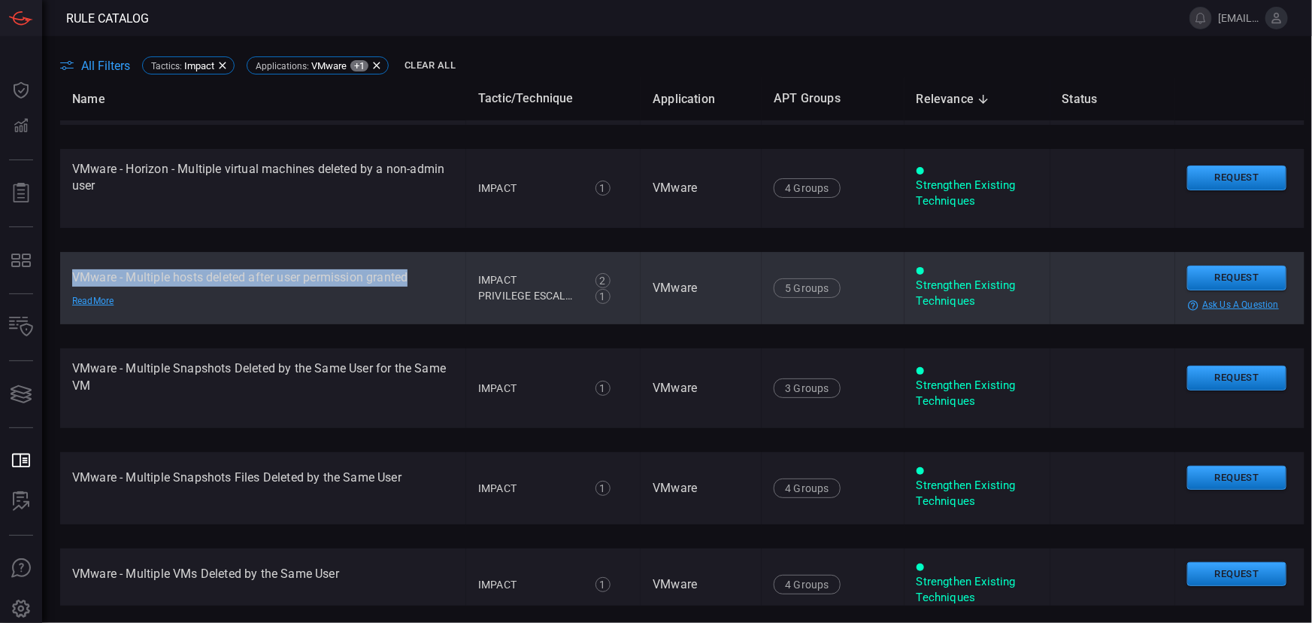
scroll to position [136, 0]
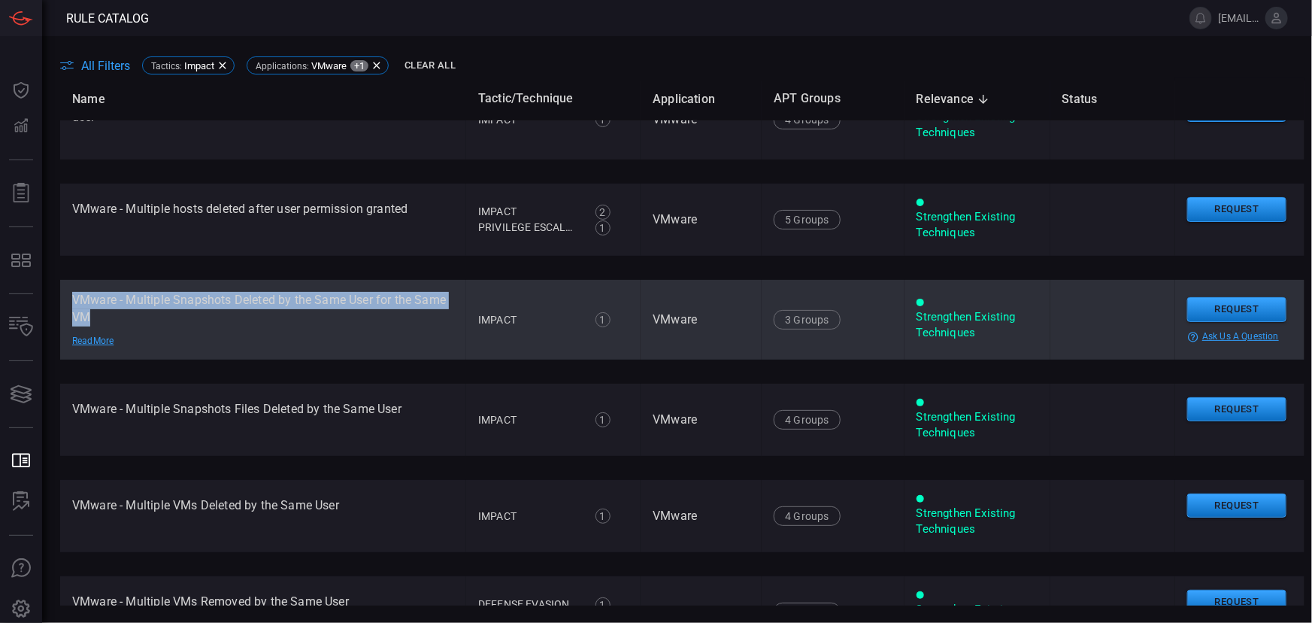
drag, startPoint x: 72, startPoint y: 299, endPoint x: 99, endPoint y: 310, distance: 29.1
click at [99, 310] on td "VMware - Multiple Snapshots Deleted by the Same User for the Same VM Read More" at bounding box center [263, 320] width 406 height 80
copy td "VMware - Multiple Snapshots Deleted by the Same User for the Same VM"
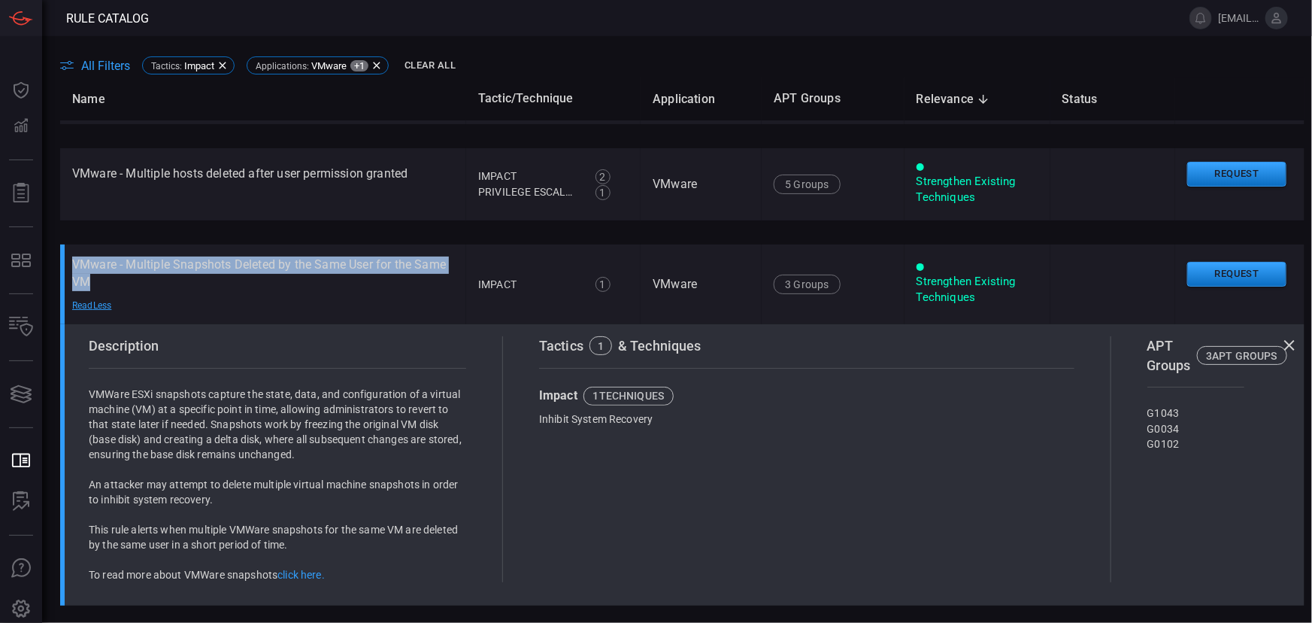
scroll to position [205, 0]
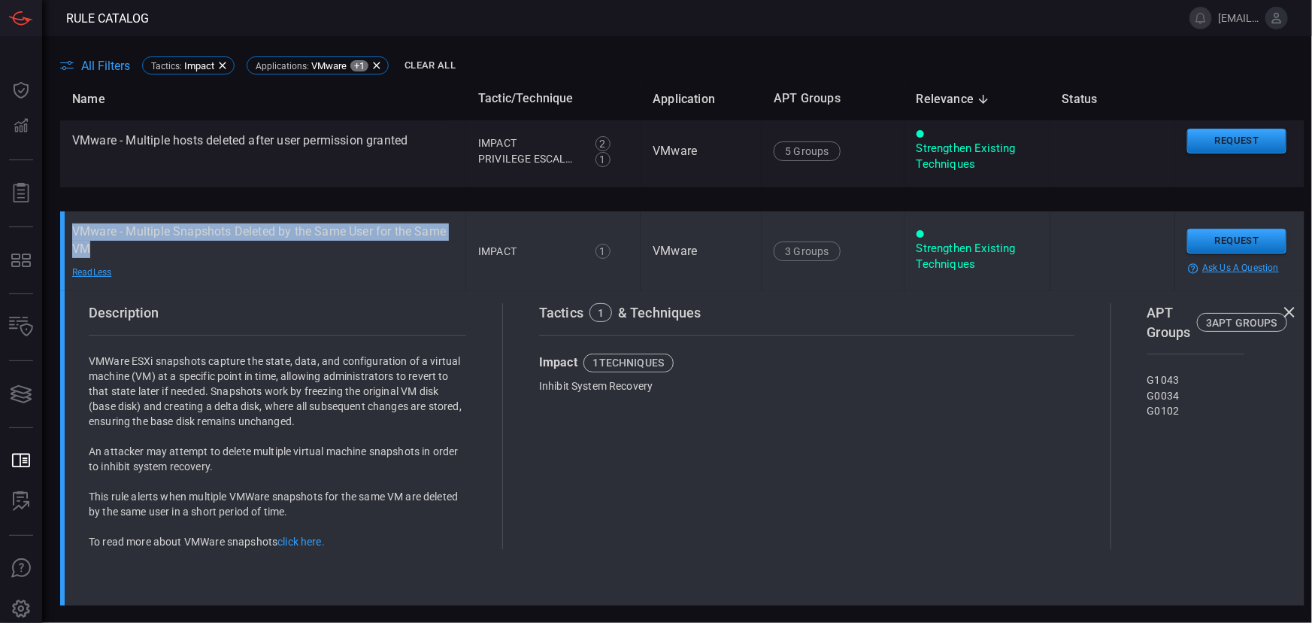
click at [210, 241] on td "VMware - Multiple Snapshots Deleted by the Same User for the Same VM Read Less" at bounding box center [263, 251] width 406 height 80
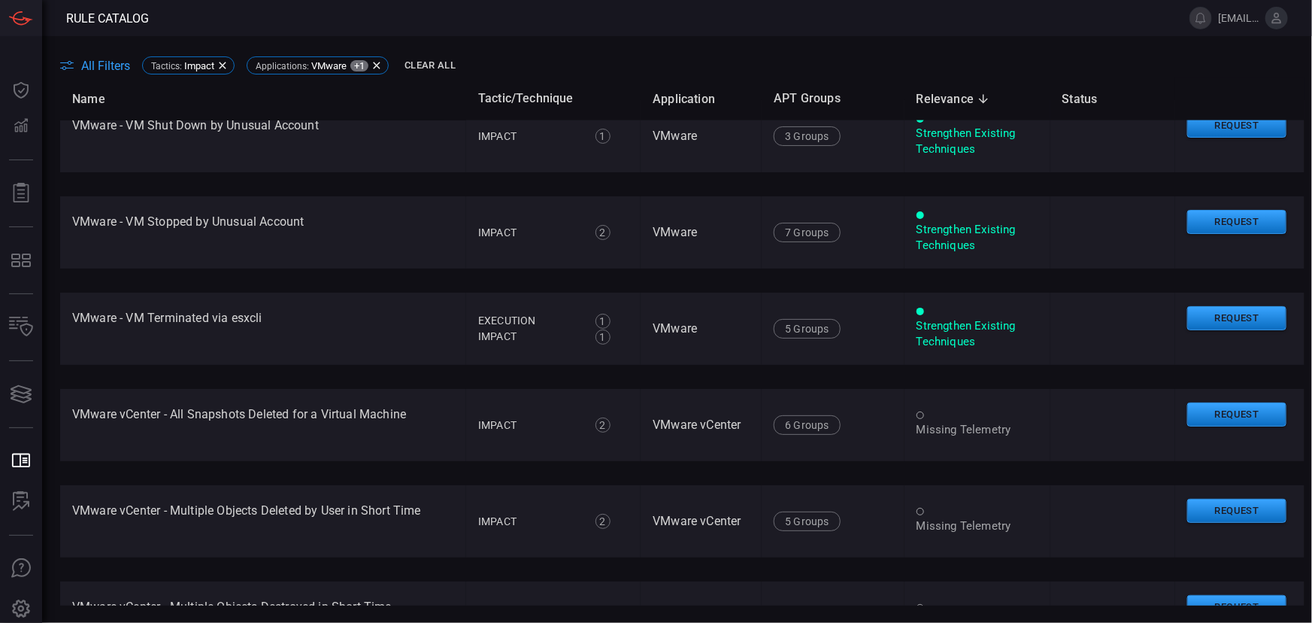
scroll to position [1162, 0]
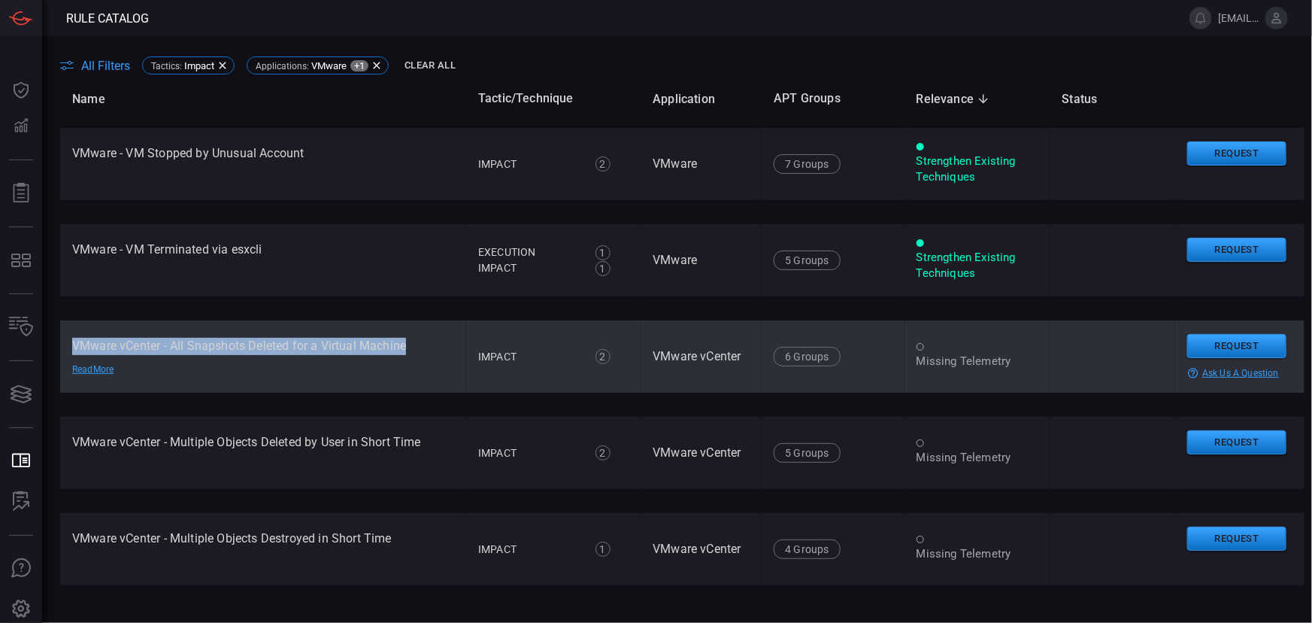
drag, startPoint x: 71, startPoint y: 341, endPoint x: 422, endPoint y: 337, distance: 350.5
click at [422, 337] on td "VMware vCenter - All Snapshots Deleted for a Virtual Machine Read More" at bounding box center [263, 356] width 406 height 72
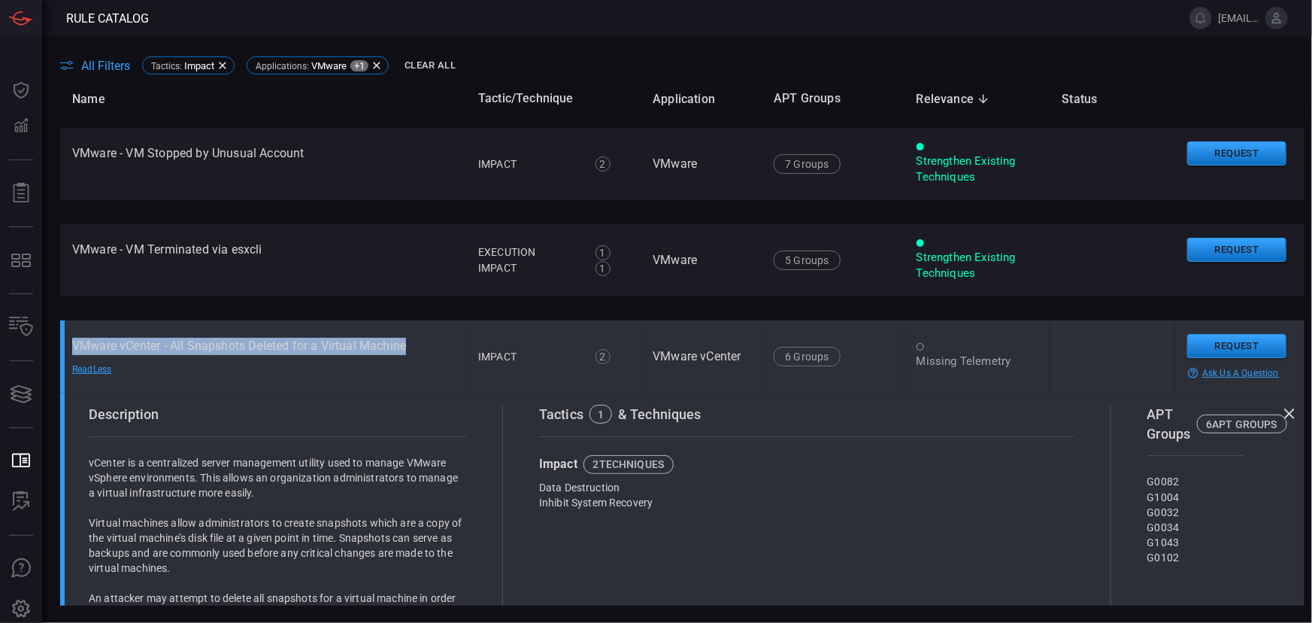
copy td "VMware vCenter - All Snapshots Deleted for a Virtual Machine"
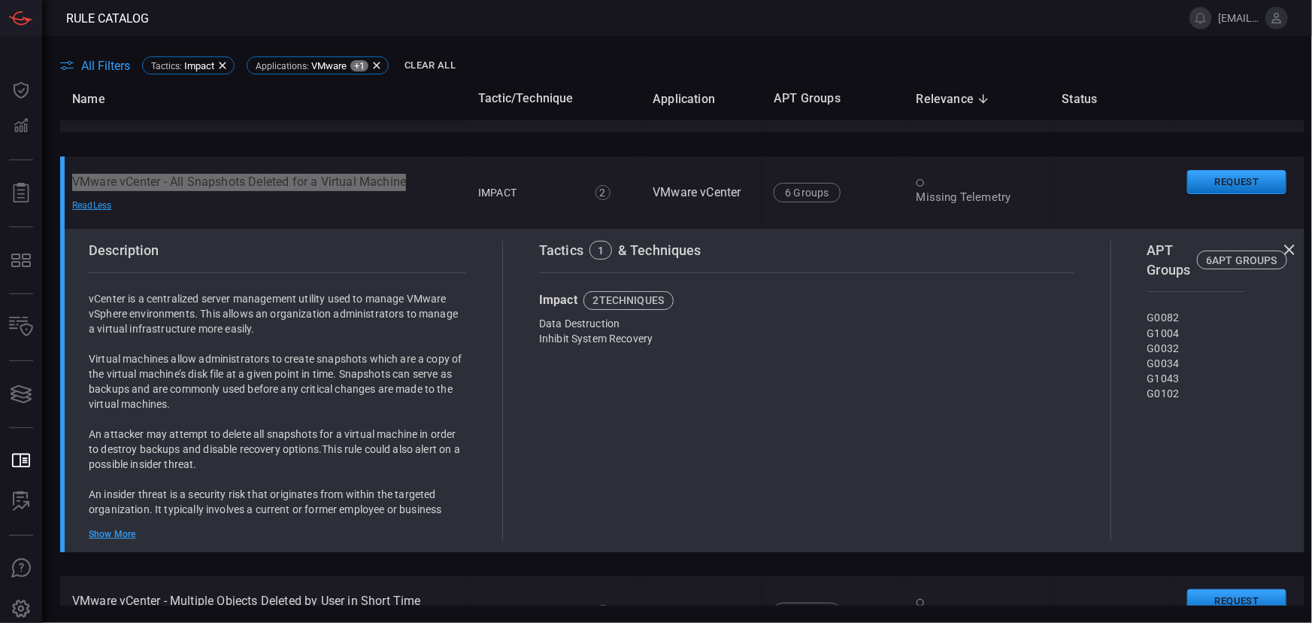
scroll to position [1293, 0]
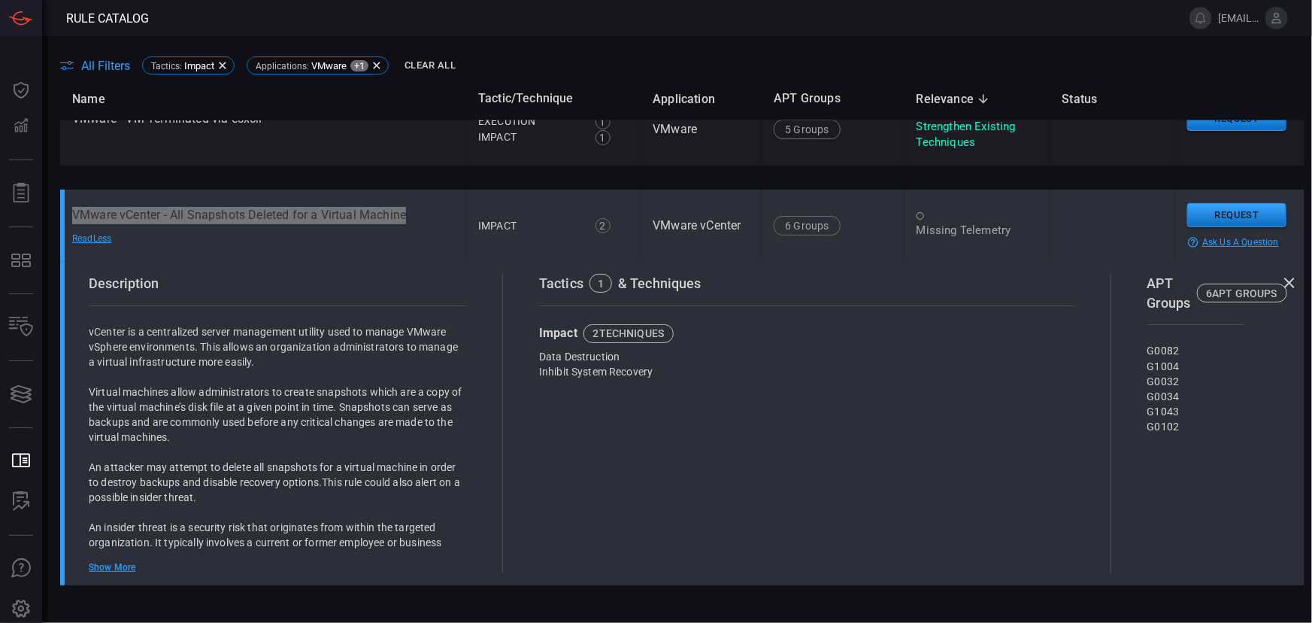
click at [232, 214] on td "VMware vCenter - All Snapshots Deleted for a Virtual Machine Read Less" at bounding box center [263, 226] width 406 height 72
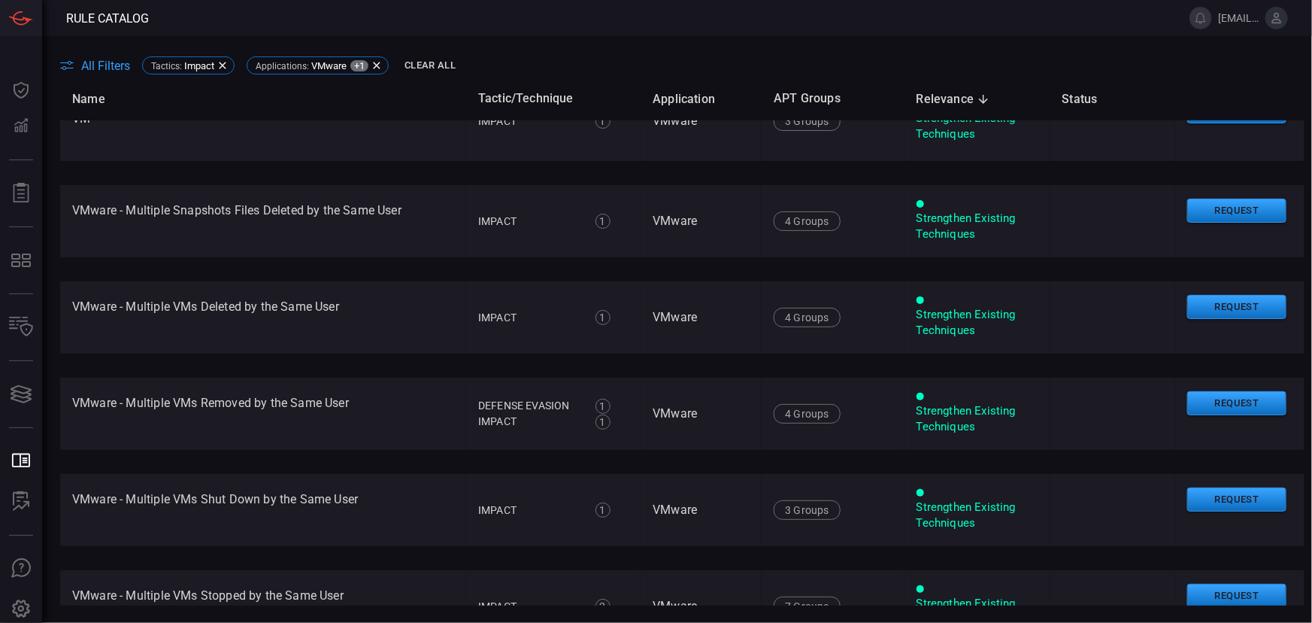
scroll to position [0, 0]
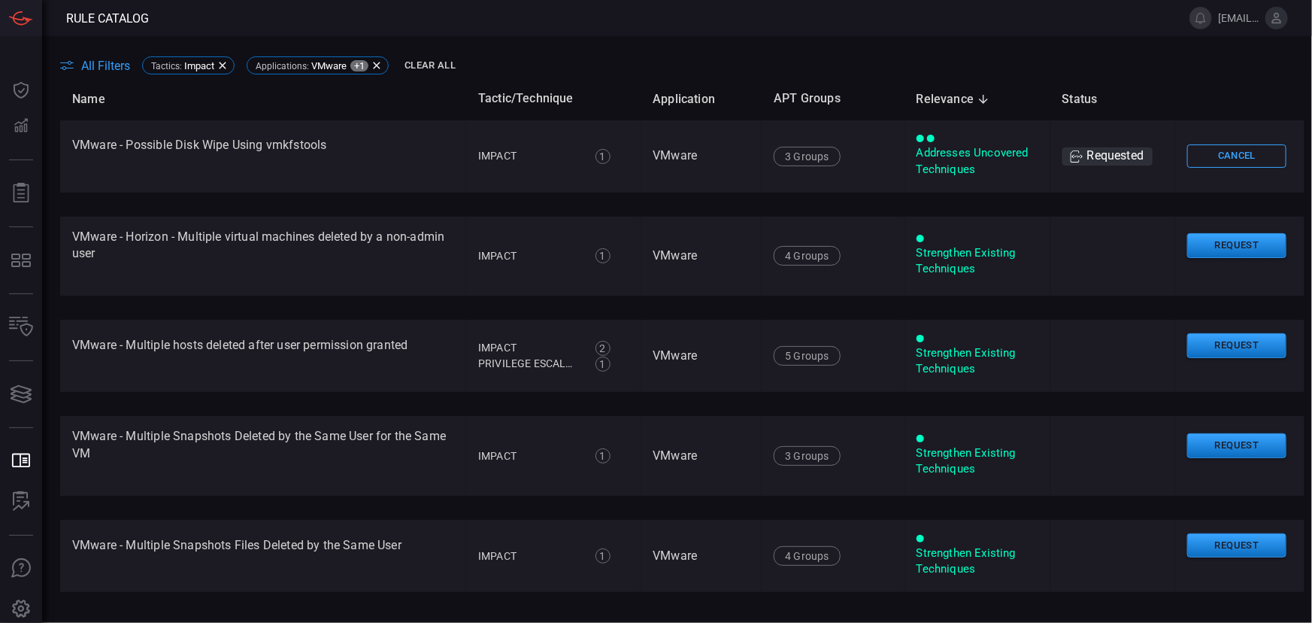
click at [94, 67] on span "All Filters" at bounding box center [105, 66] width 49 height 14
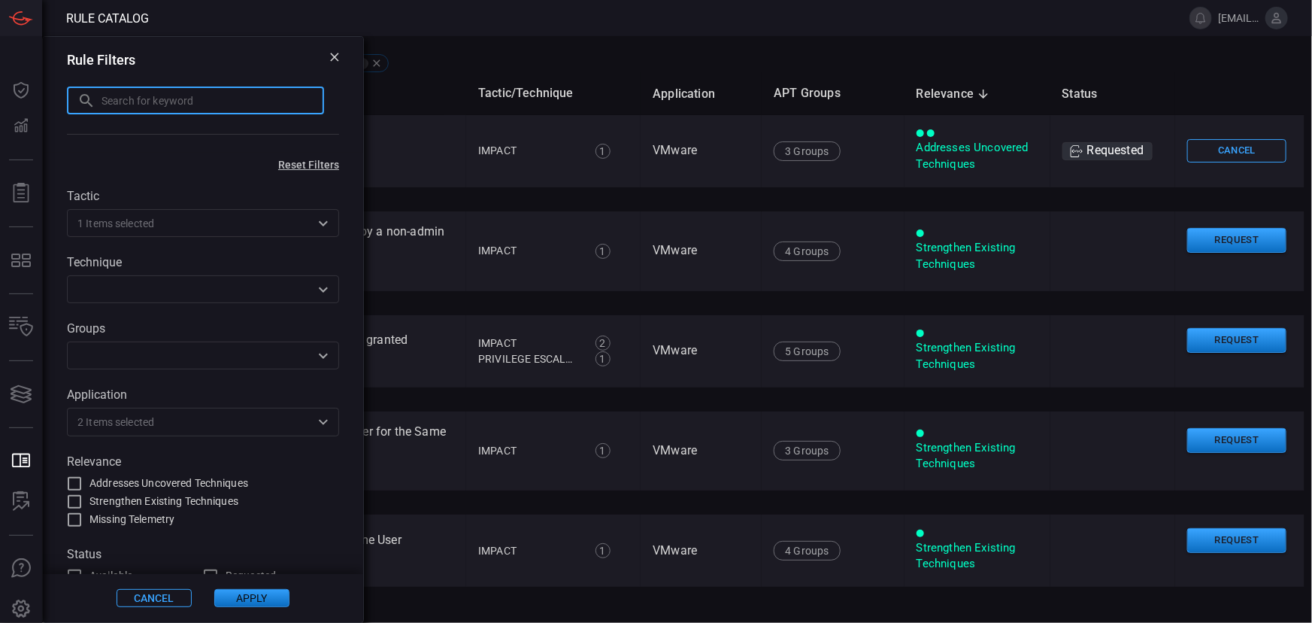
click at [171, 105] on input "text" at bounding box center [213, 100] width 223 height 28
type input "delete"
click at [250, 594] on button "Apply" at bounding box center [251, 598] width 75 height 18
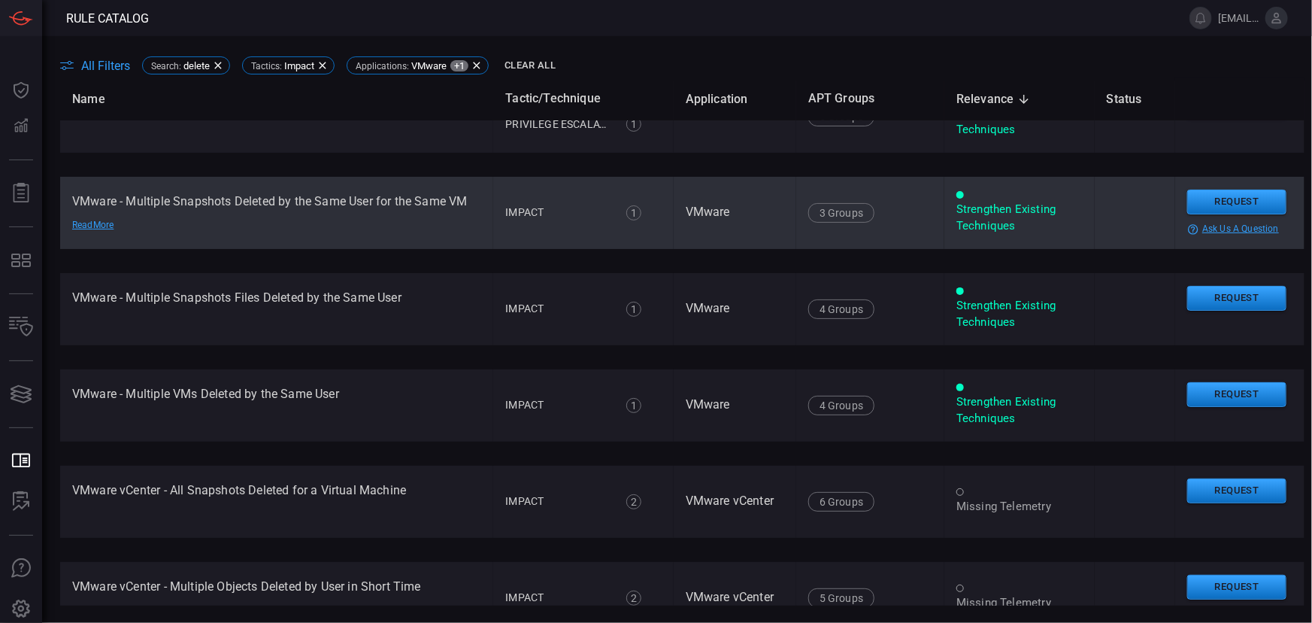
scroll to position [68, 0]
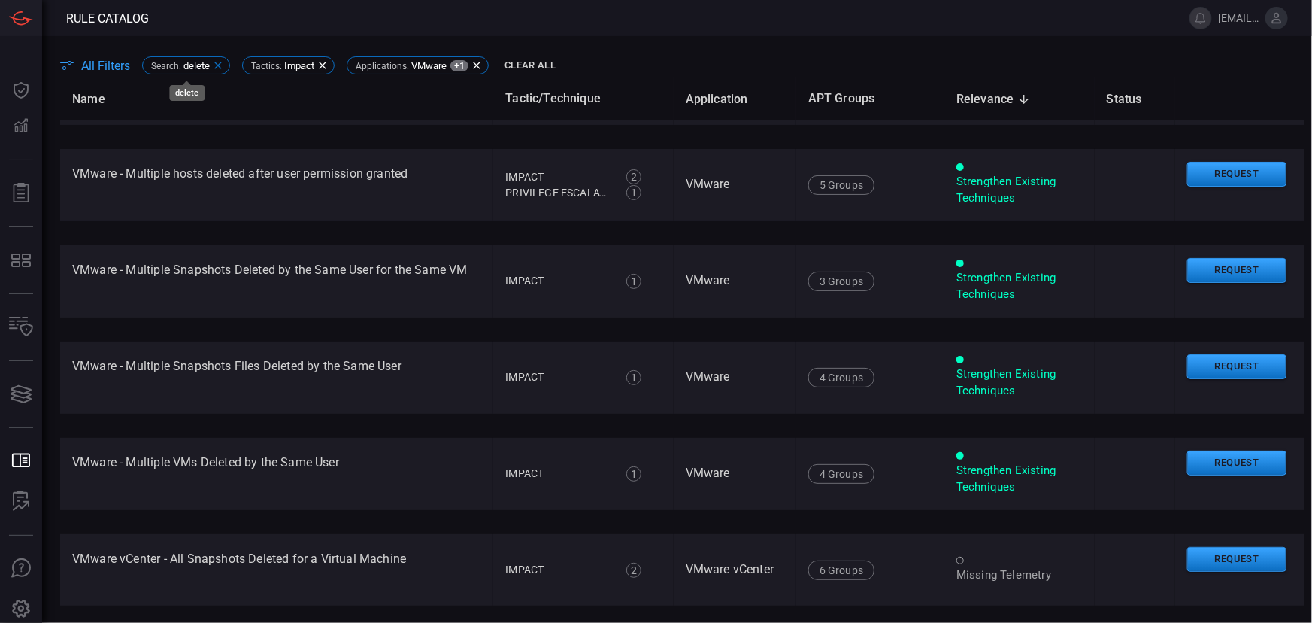
click at [218, 64] on icon at bounding box center [218, 65] width 12 height 12
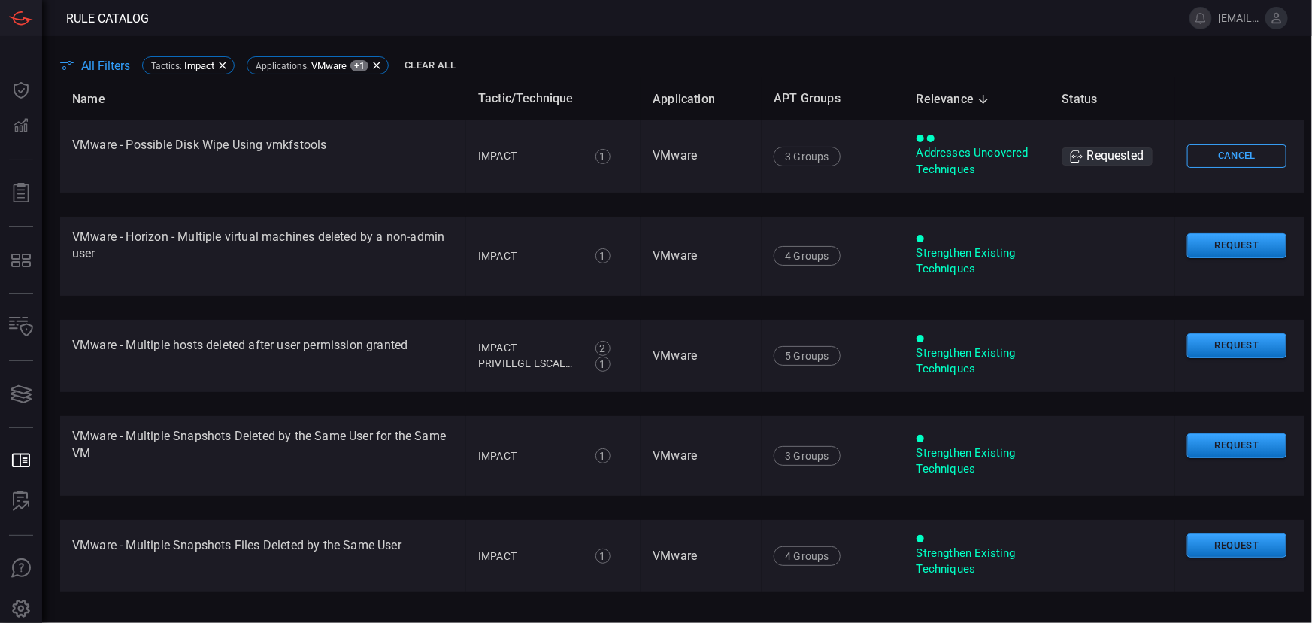
click at [614, 57] on div "All Filters Tactics : Impact Applications : VMware +1 Clear All" at bounding box center [686, 65] width 1252 height 23
click at [101, 63] on span "All Filters" at bounding box center [105, 66] width 49 height 14
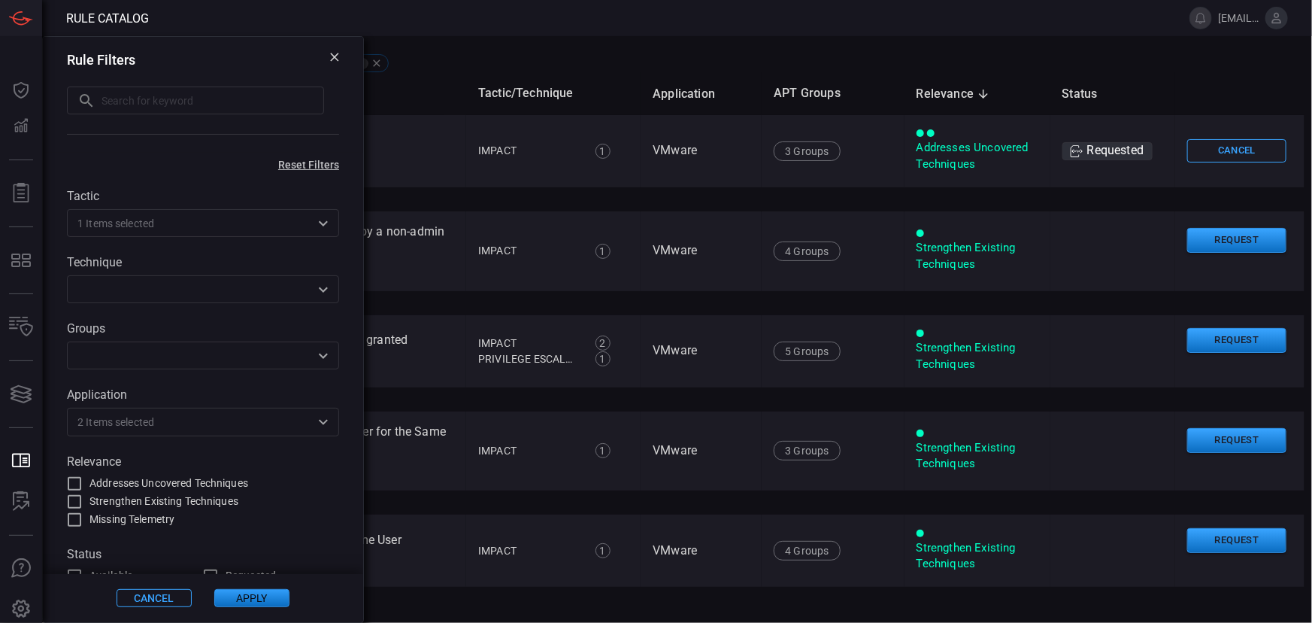
click at [208, 97] on input "text" at bounding box center [213, 100] width 223 height 28
paste input "VMWare"
type input "VMWare"
click at [254, 599] on button "Apply" at bounding box center [251, 598] width 75 height 18
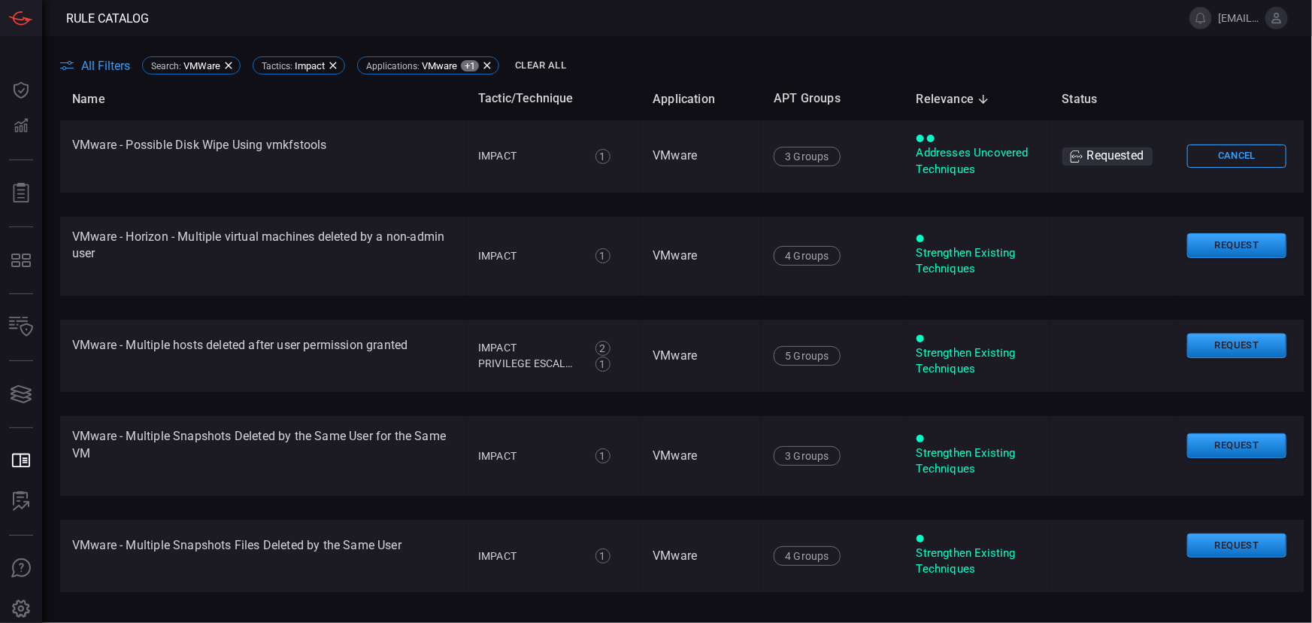
click at [459, 16] on span at bounding box center [660, 18] width 1023 height 36
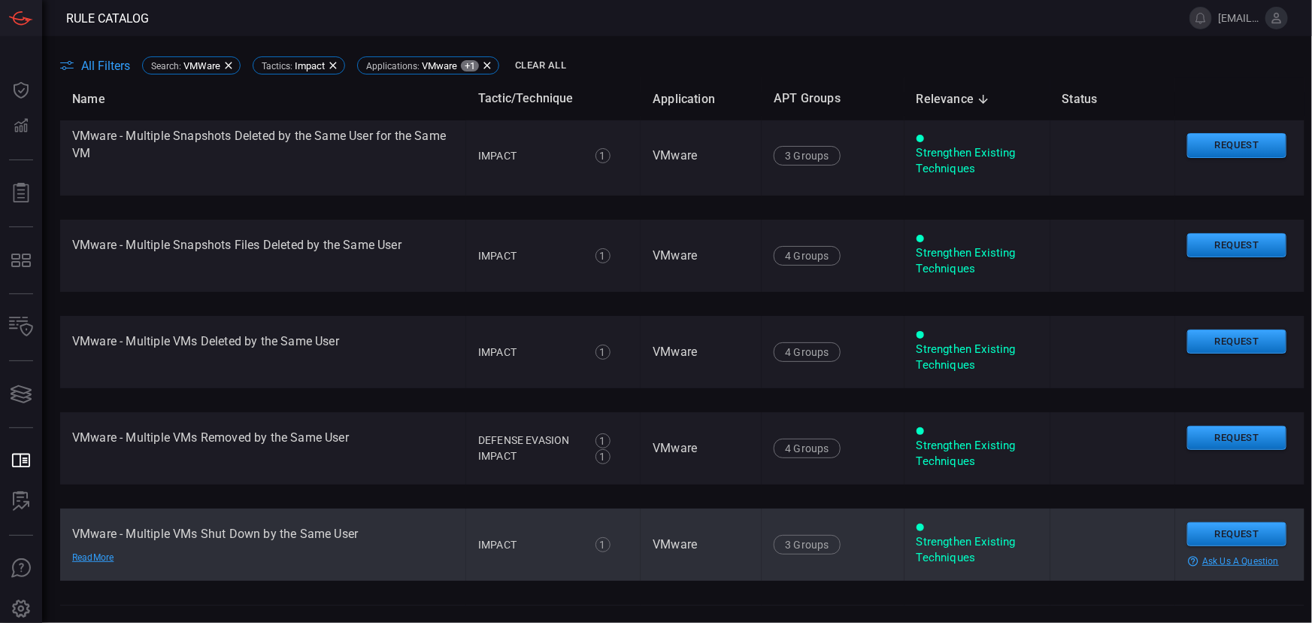
scroll to position [505, 0]
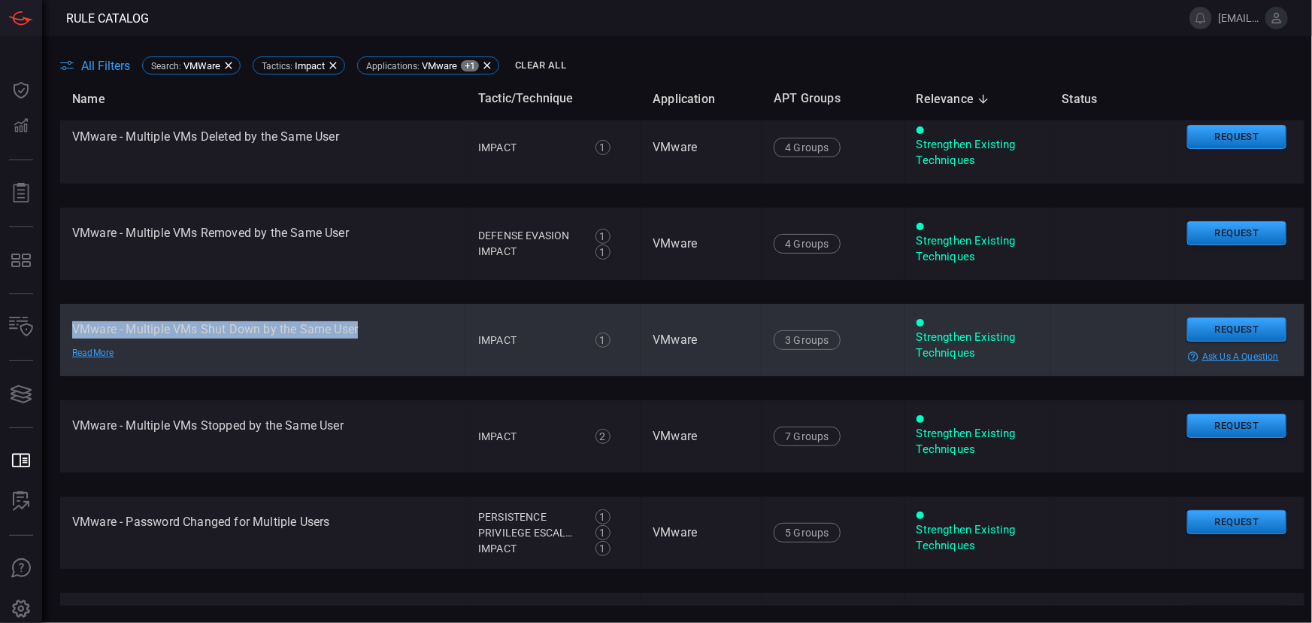
drag, startPoint x: 68, startPoint y: 327, endPoint x: 392, endPoint y: 335, distance: 323.5
click at [392, 335] on td "VMware - Multiple VMs Shut Down by the Same User Read More" at bounding box center [263, 340] width 406 height 72
copy td "VMware - Multiple VMs Shut Down by the Same User"
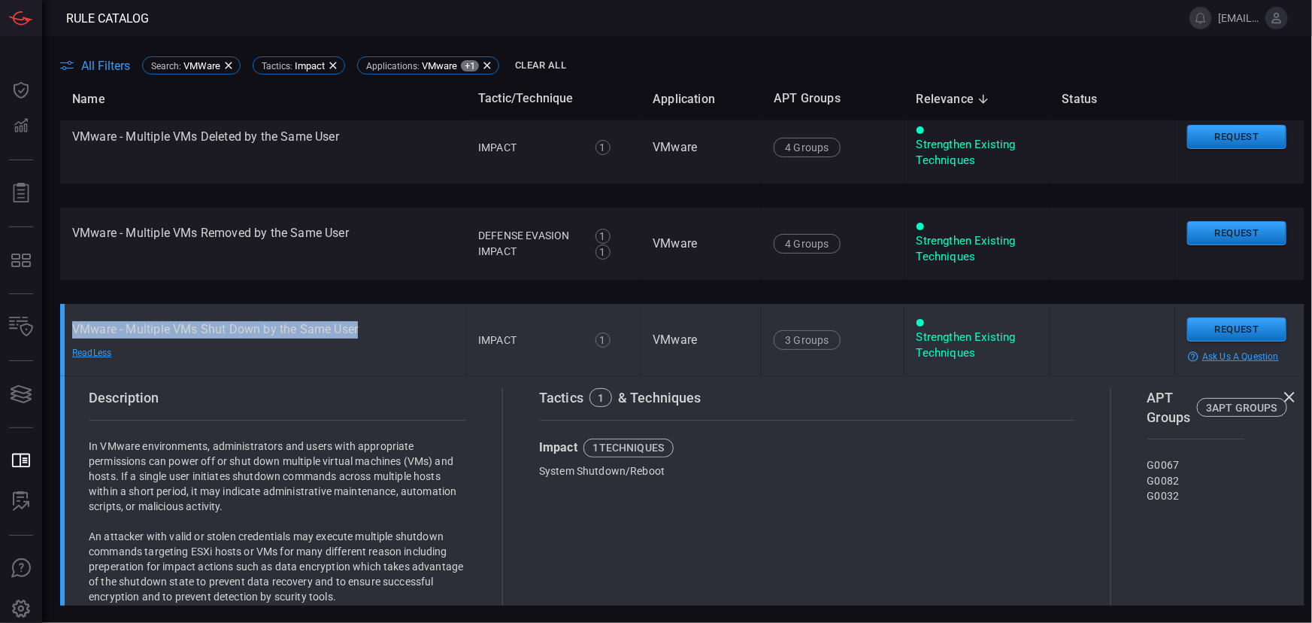
click at [226, 329] on td "VMware - Multiple VMs Shut Down by the Same User Read Less" at bounding box center [263, 340] width 406 height 72
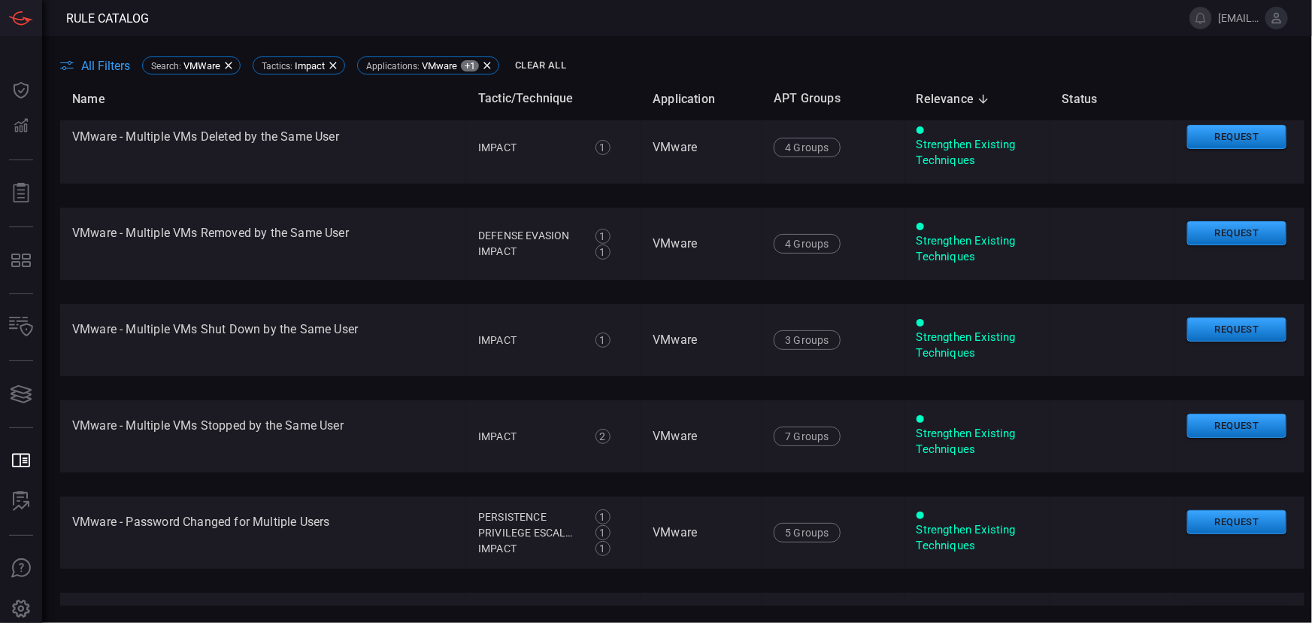
click at [491, 30] on span at bounding box center [660, 18] width 1023 height 36
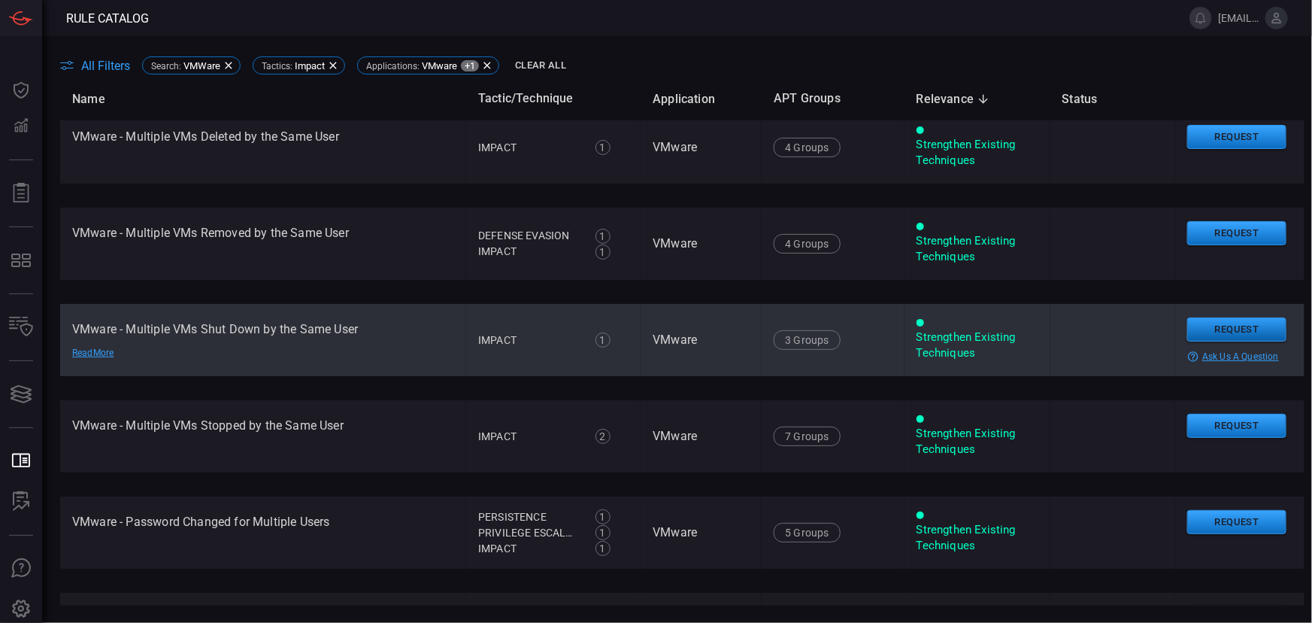
click at [1239, 333] on button "Request" at bounding box center [1237, 329] width 99 height 25
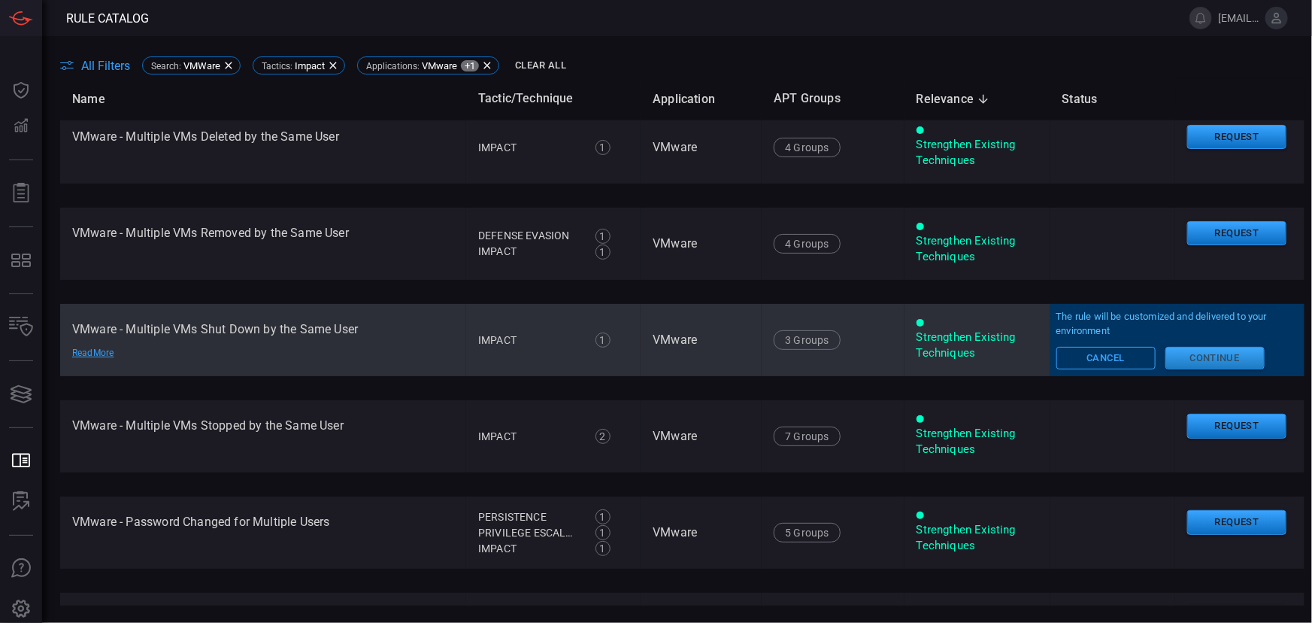
click at [1215, 356] on button "Continue" at bounding box center [1215, 358] width 99 height 23
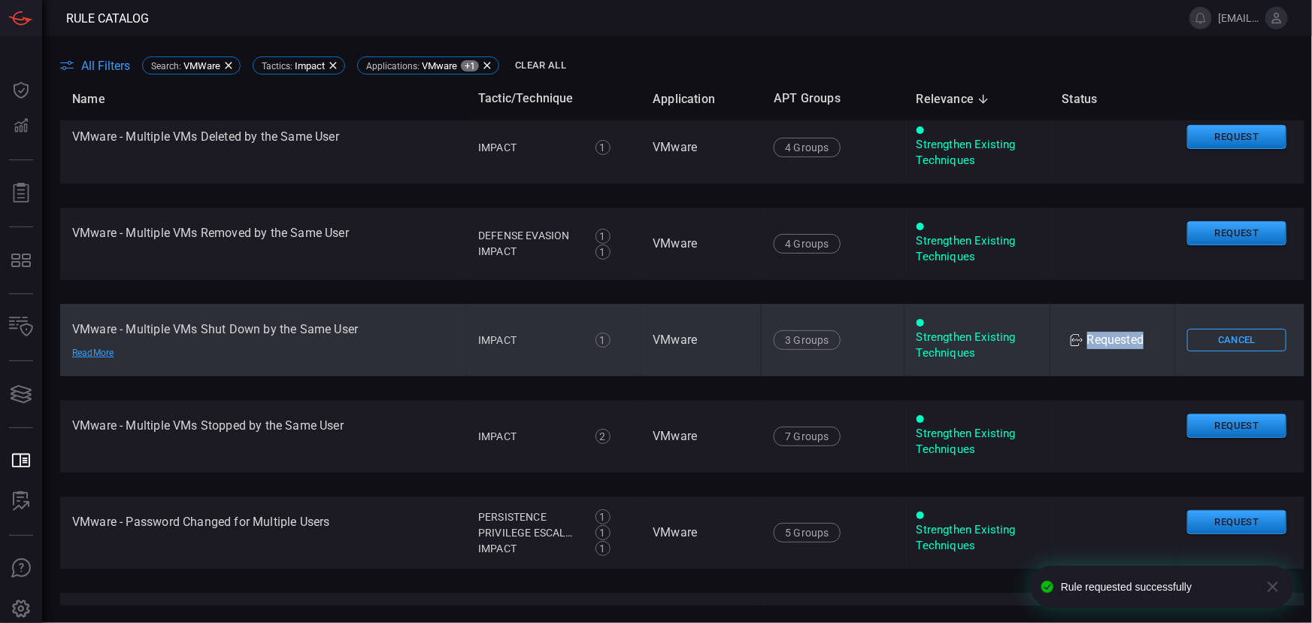
click at [1135, 339] on div "Requested" at bounding box center [1108, 340] width 91 height 18
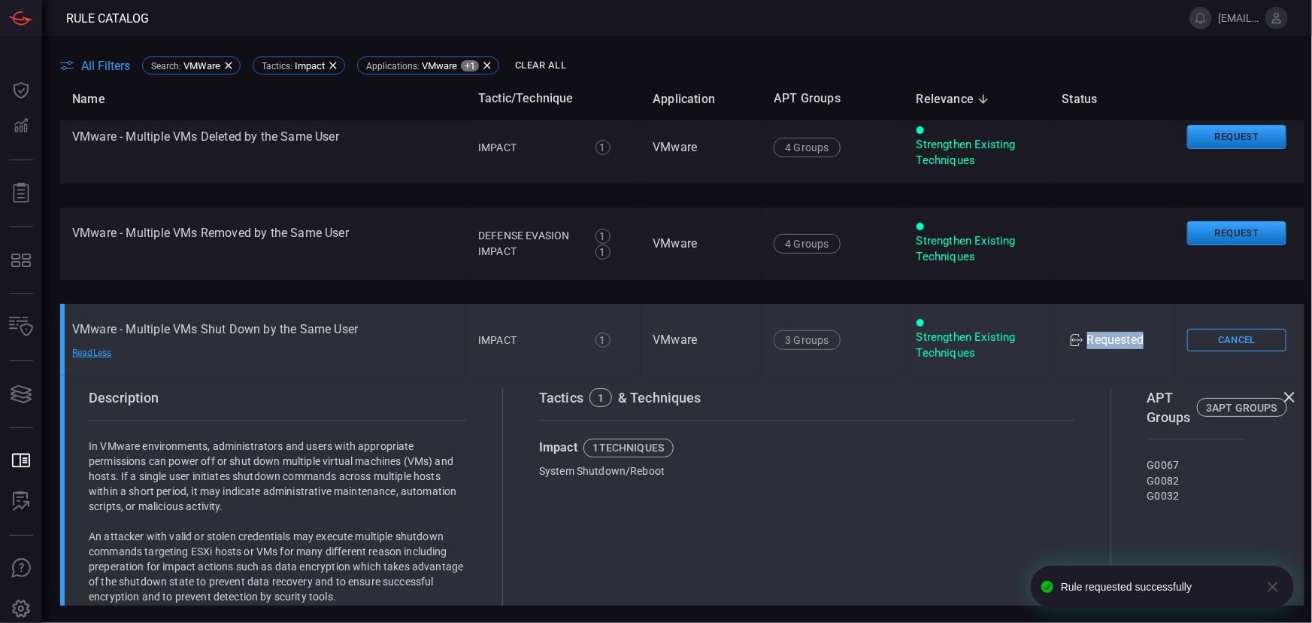
copy div "Requested"
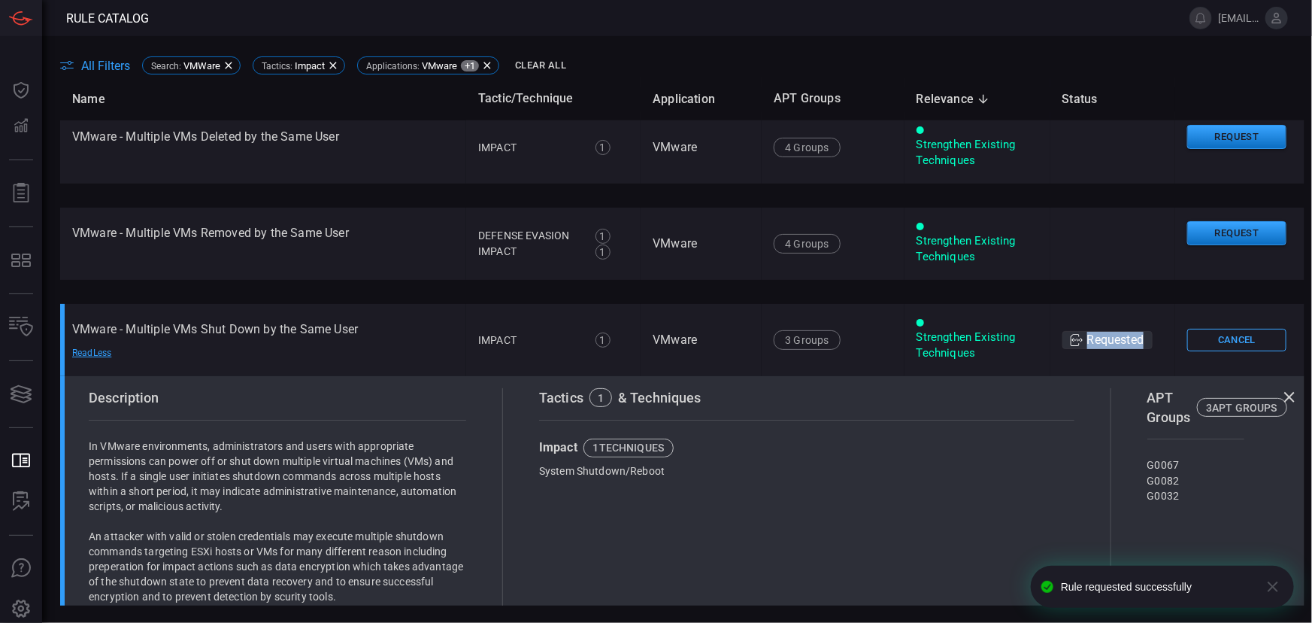
click at [1282, 396] on icon at bounding box center [1290, 397] width 18 height 18
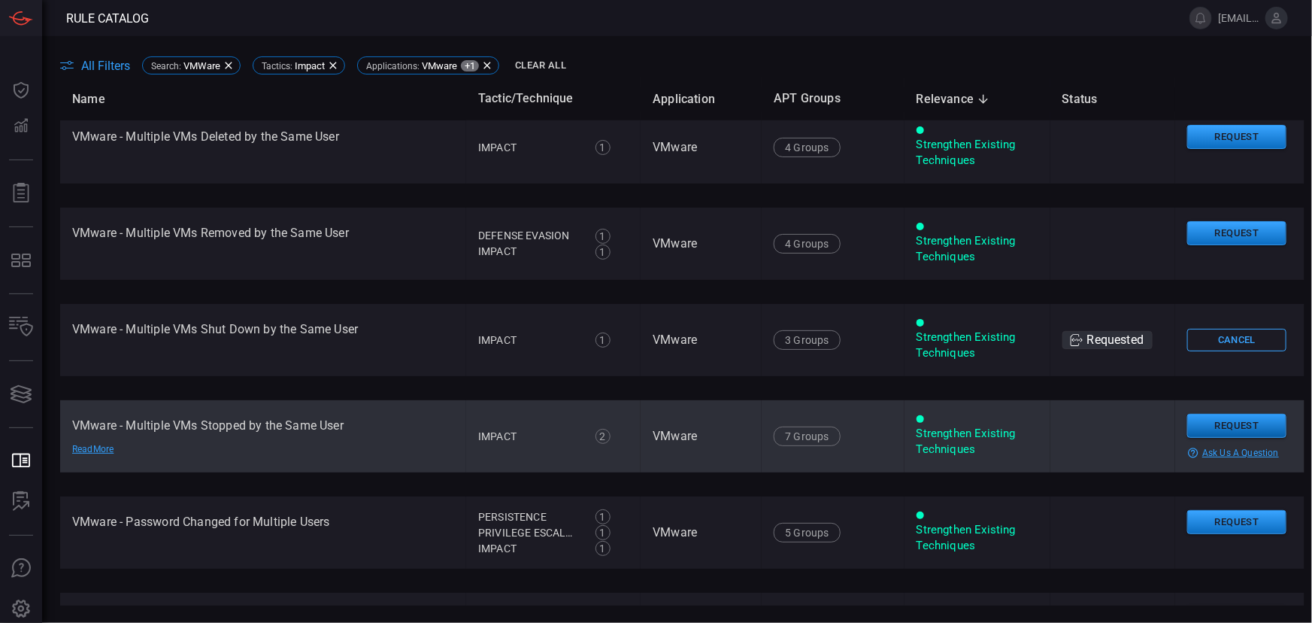
click at [1239, 428] on button "Request" at bounding box center [1237, 426] width 99 height 25
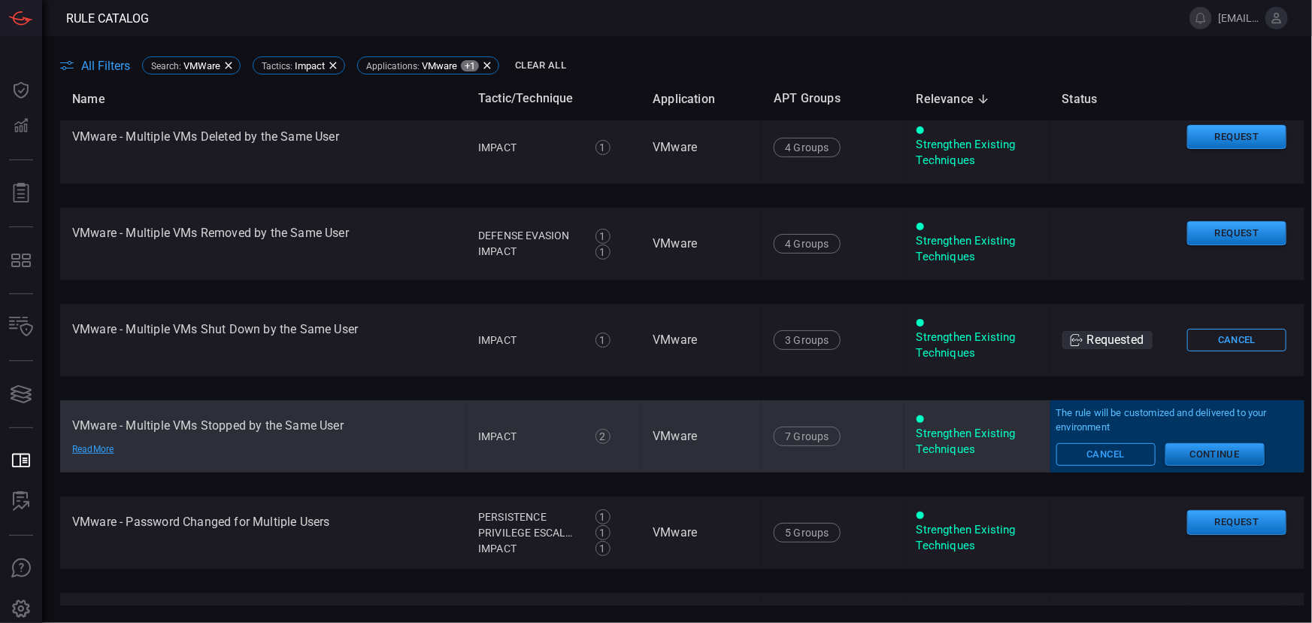
click at [1218, 455] on button "Continue" at bounding box center [1215, 454] width 99 height 23
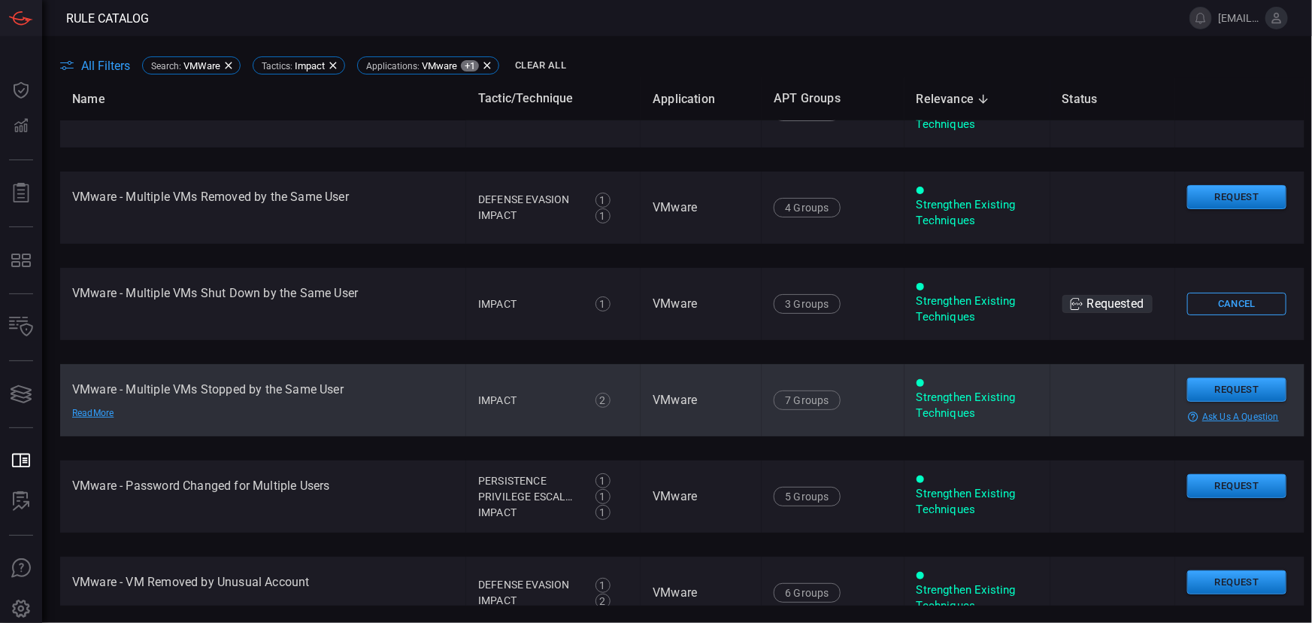
scroll to position [573, 0]
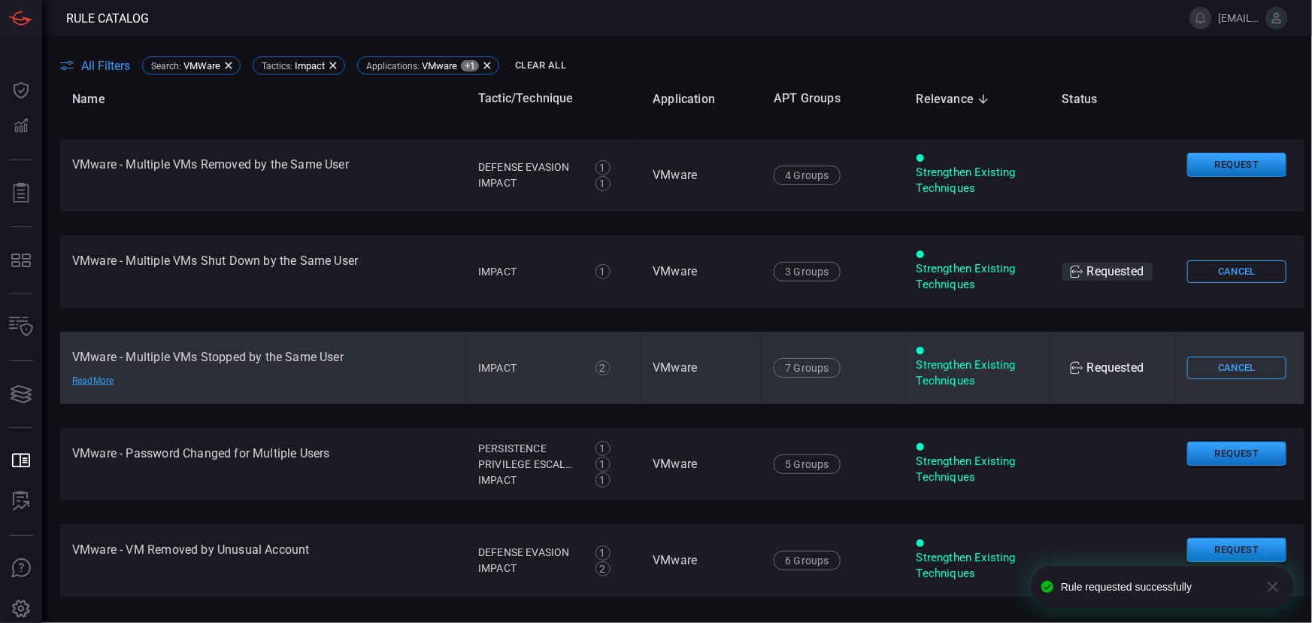
drag, startPoint x: 1077, startPoint y: 372, endPoint x: 1139, endPoint y: 372, distance: 62.4
click at [1139, 372] on div "Requested" at bounding box center [1108, 368] width 91 height 18
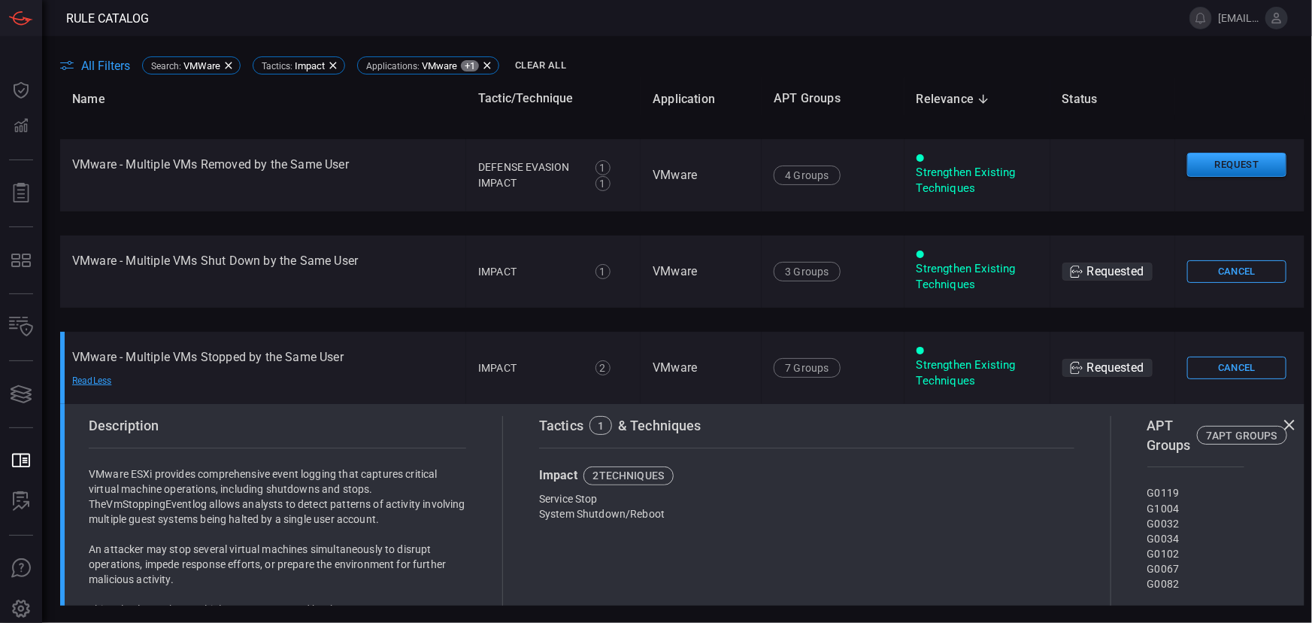
click at [1288, 427] on icon at bounding box center [1290, 425] width 18 height 18
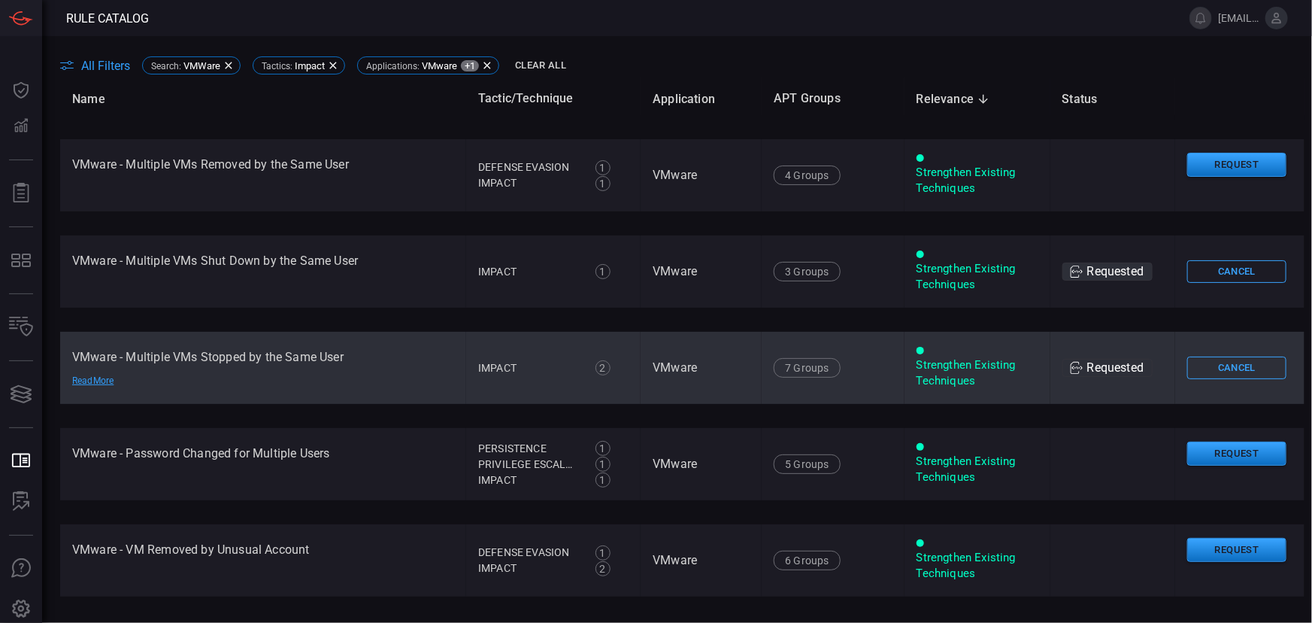
click at [1136, 369] on div "Requested" at bounding box center [1108, 368] width 91 height 18
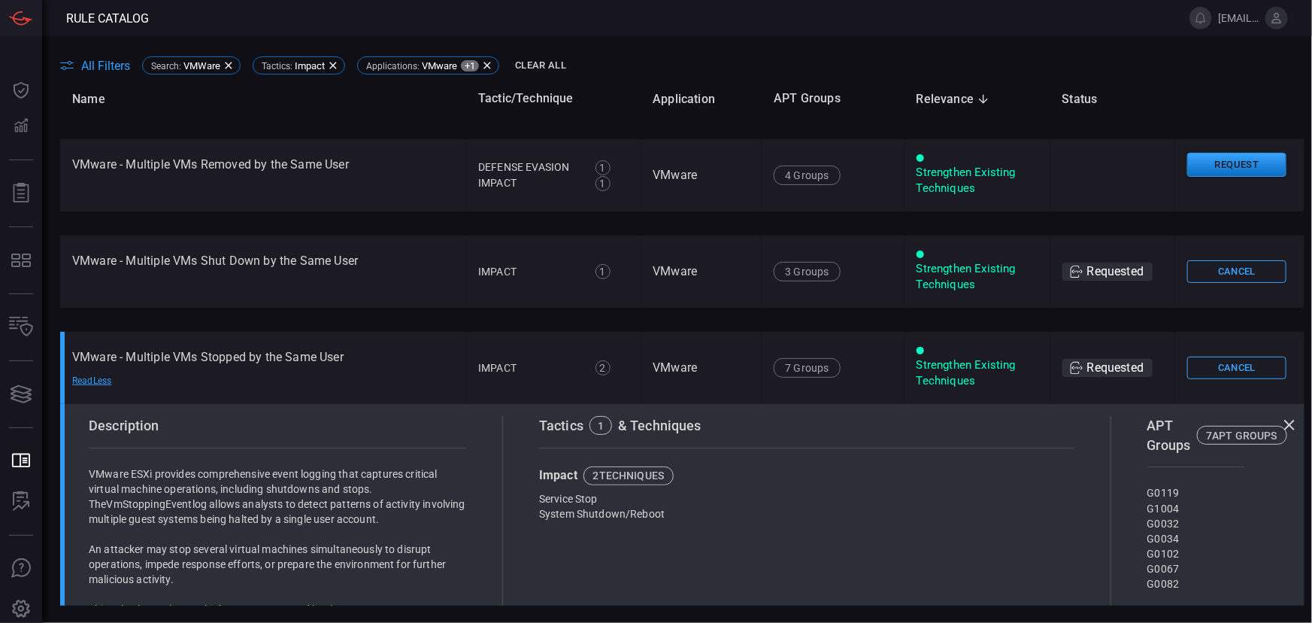
click at [1281, 422] on icon at bounding box center [1290, 425] width 18 height 18
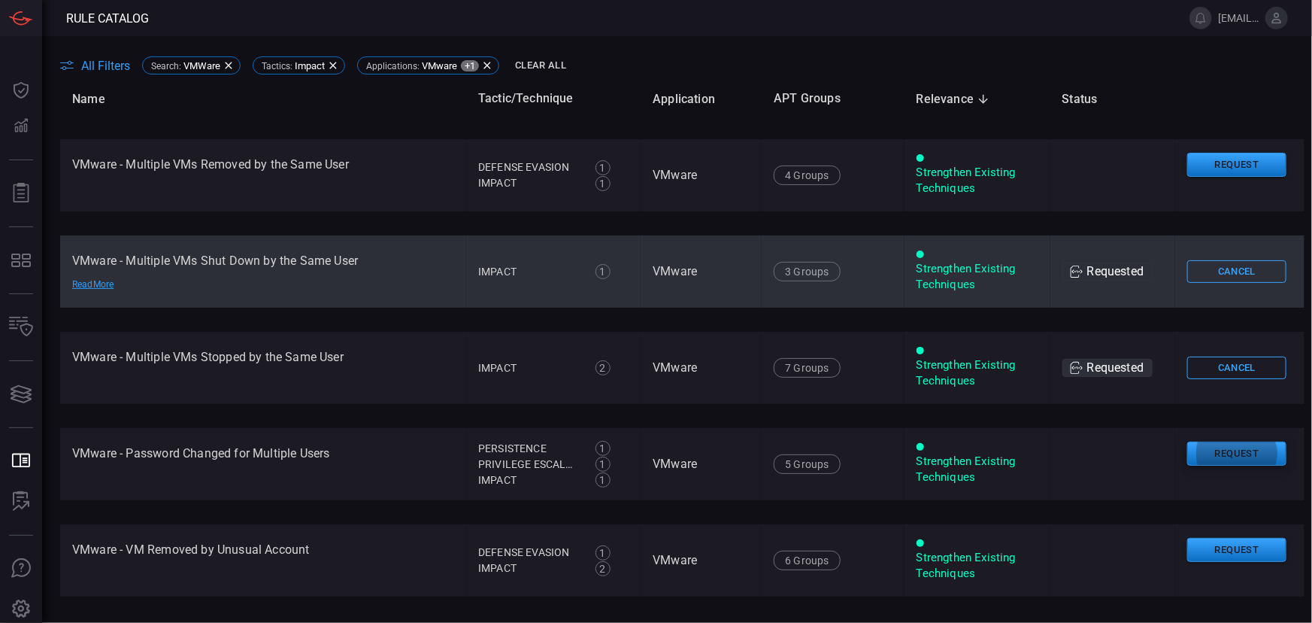
type button "65bf1cdb-c21d-4ada-9c23-a5f85420d7d7"
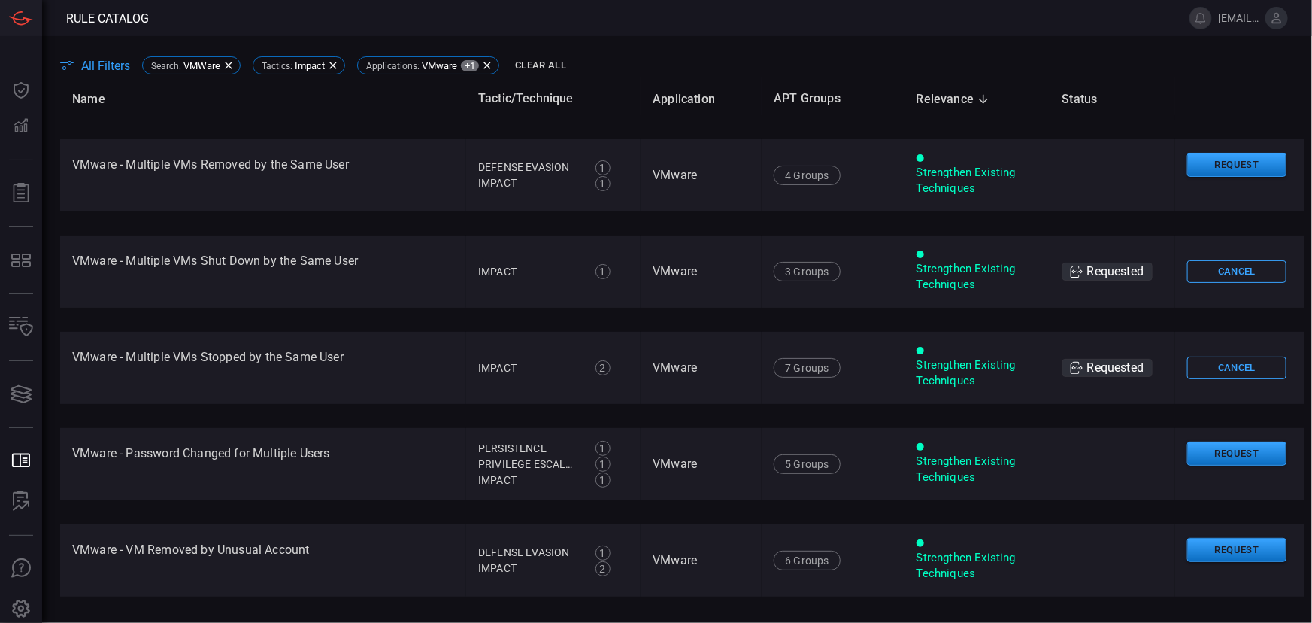
click at [883, 17] on span at bounding box center [660, 18] width 1023 height 36
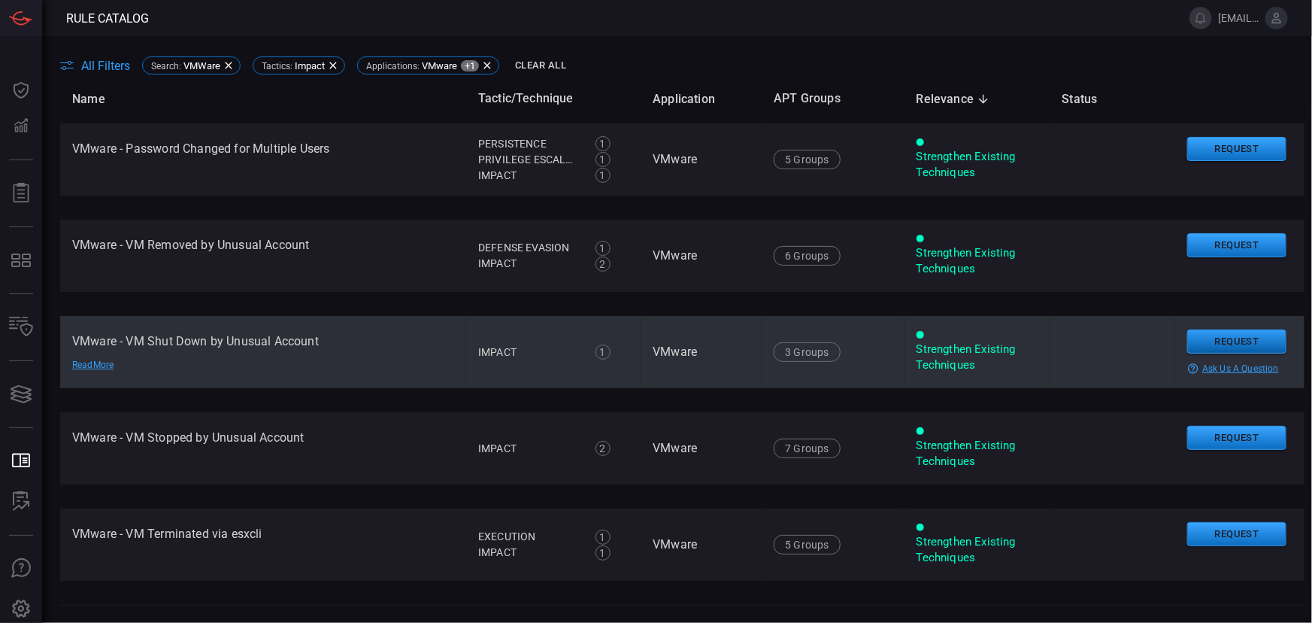
click at [1214, 344] on button "Request" at bounding box center [1237, 341] width 99 height 25
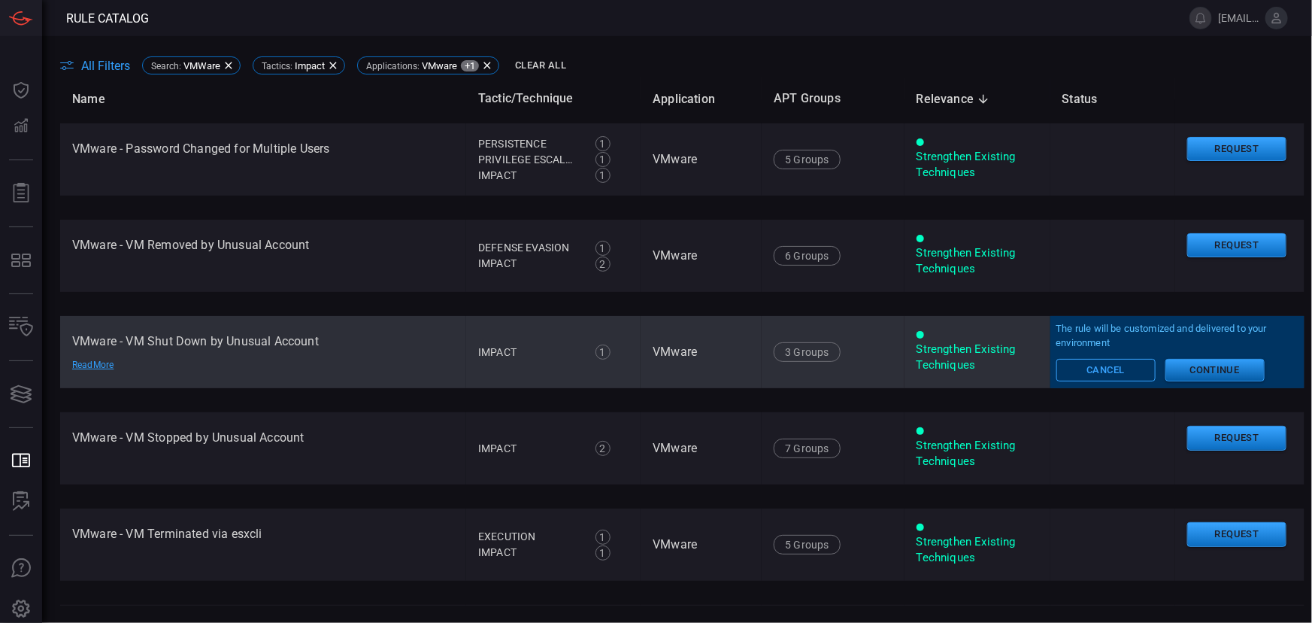
click at [1210, 373] on button "Continue" at bounding box center [1215, 370] width 99 height 23
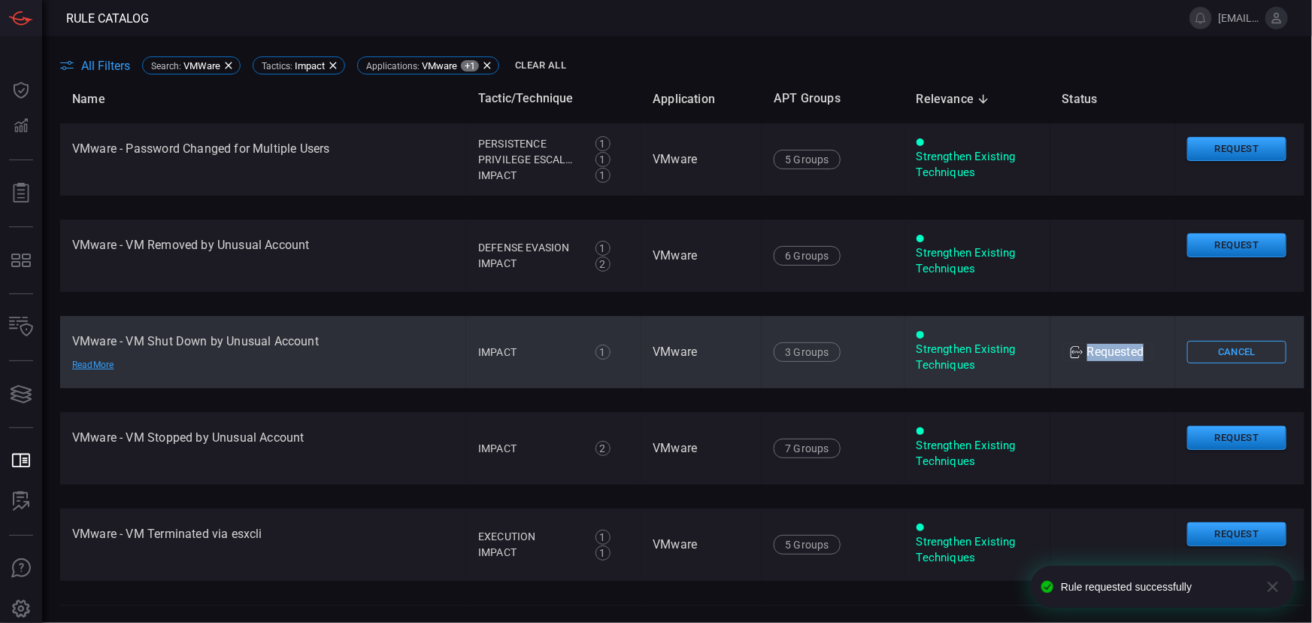
drag, startPoint x: 1127, startPoint y: 356, endPoint x: 1136, endPoint y: 359, distance: 8.8
click at [1136, 359] on td "Requested" at bounding box center [1114, 352] width 126 height 72
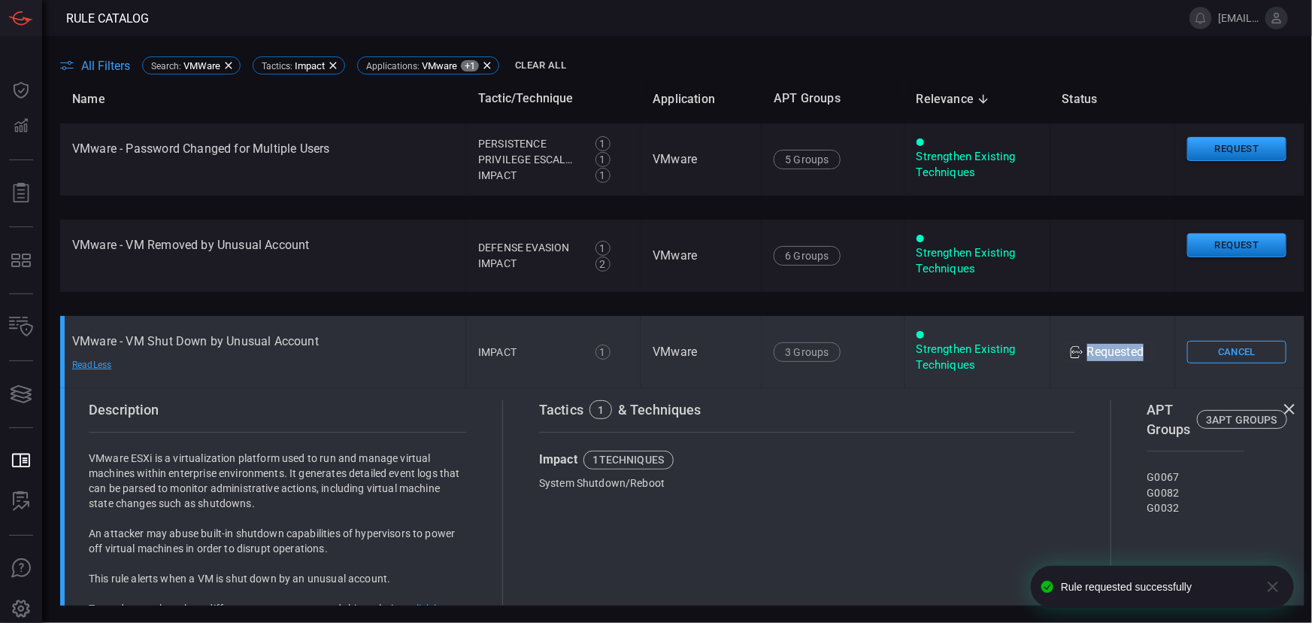
copy div "Requested"
